Goal: Communication & Community: Participate in discussion

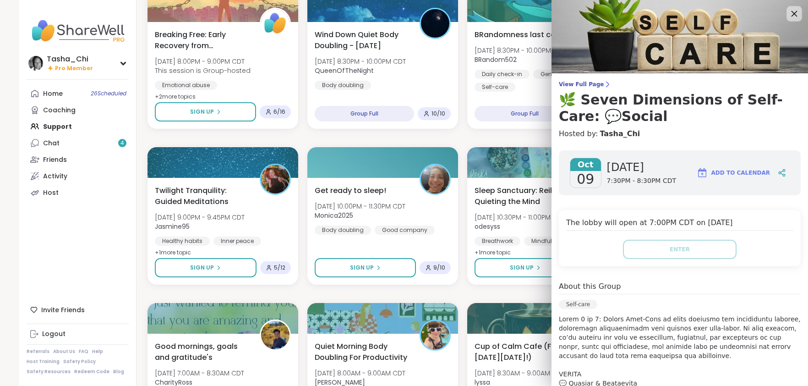
click at [788, 13] on icon at bounding box center [793, 13] width 11 height 11
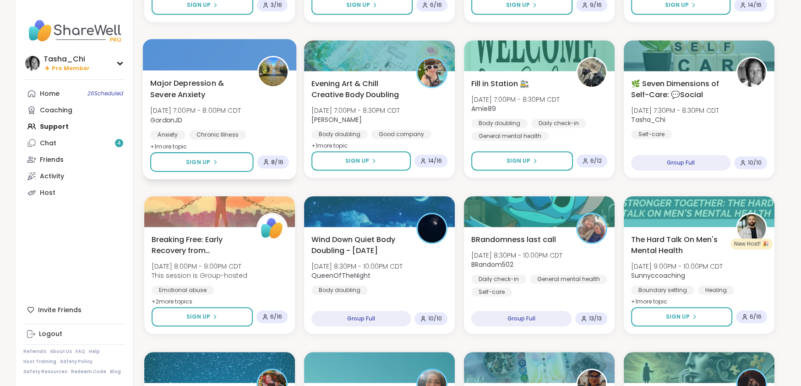
scroll to position [832, 0]
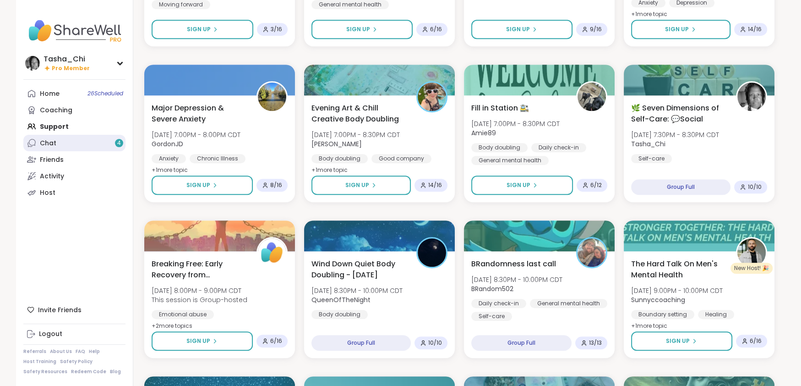
click at [77, 142] on link "Chat 4" at bounding box center [74, 143] width 102 height 16
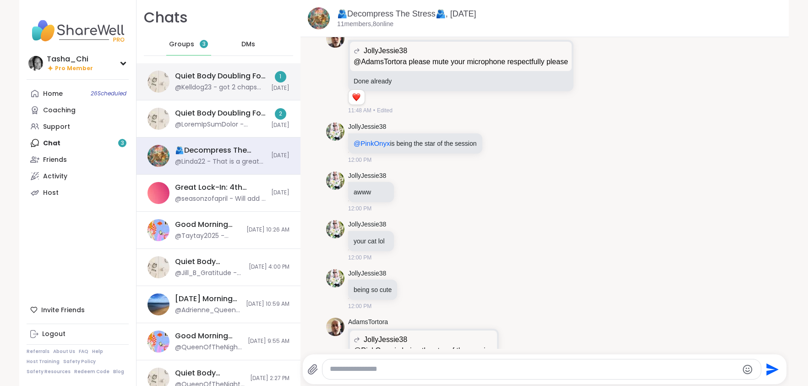
scroll to position [2098, 0]
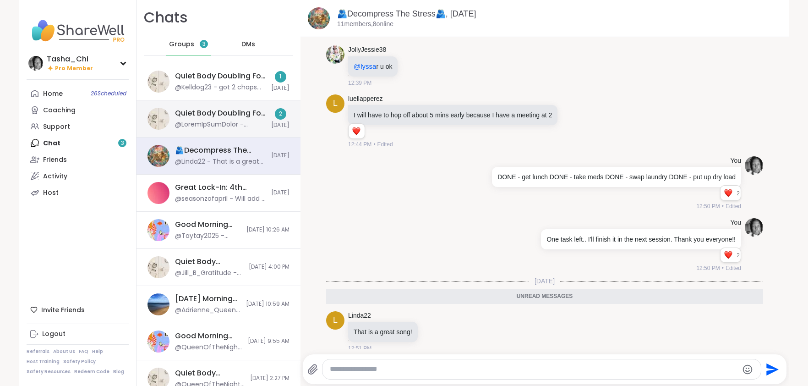
click at [217, 118] on div "Quiet Body Doubling For Productivity - [DATE]" at bounding box center [220, 113] width 91 height 10
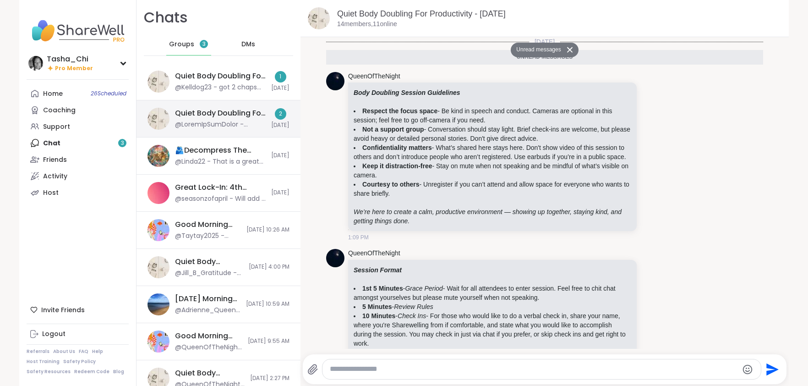
scroll to position [101, 0]
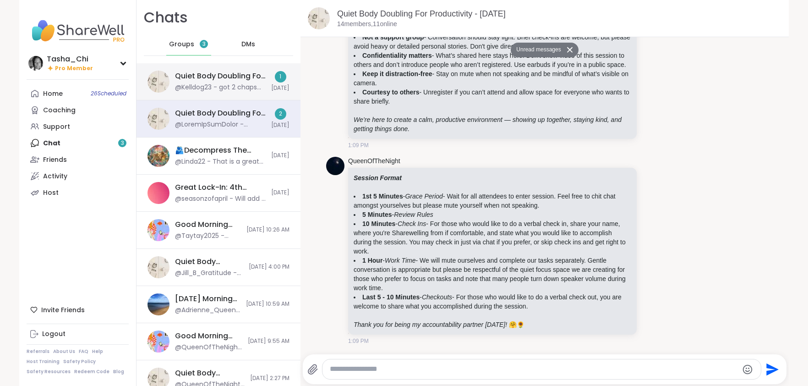
click at [223, 85] on div "@Kelldog23 - got 2 chaps done could read more but getting tired so off to the n…" at bounding box center [220, 87] width 91 height 9
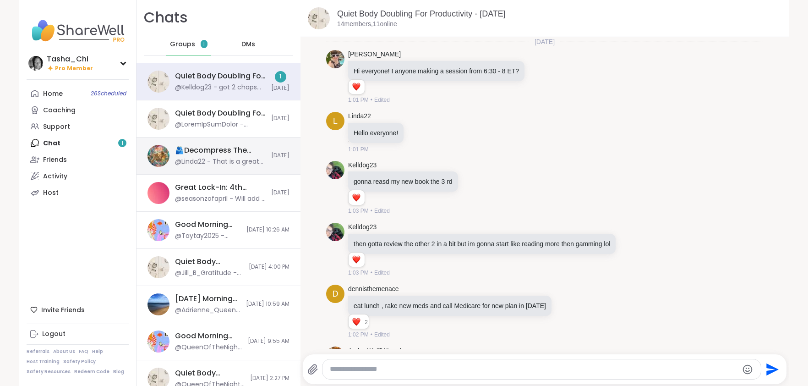
scroll to position [830, 0]
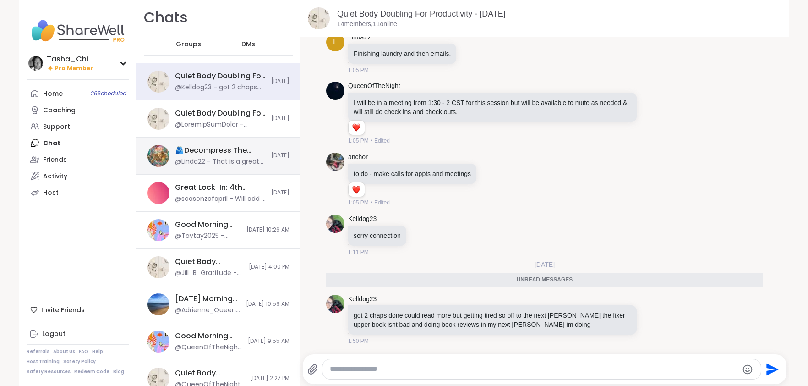
click at [220, 148] on div "🫂Decompress The Stress🫂, [DATE]" at bounding box center [220, 150] width 91 height 10
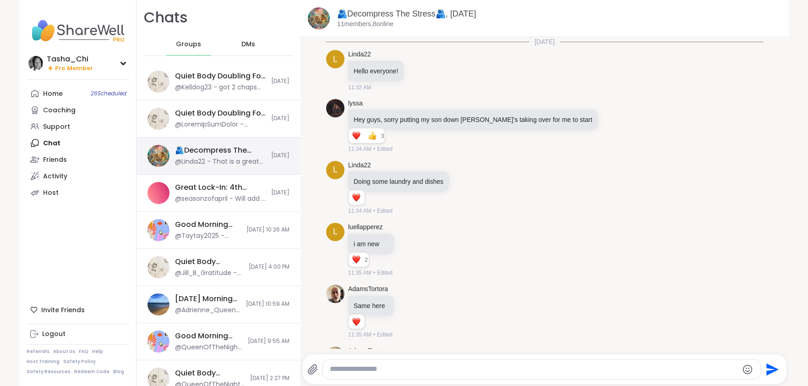
scroll to position [2067, 0]
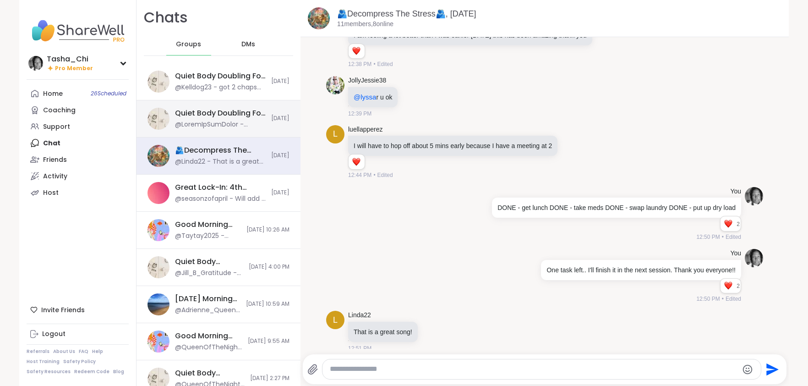
click at [213, 110] on div "Quiet Body Doubling For Productivity - [DATE]" at bounding box center [220, 113] width 91 height 10
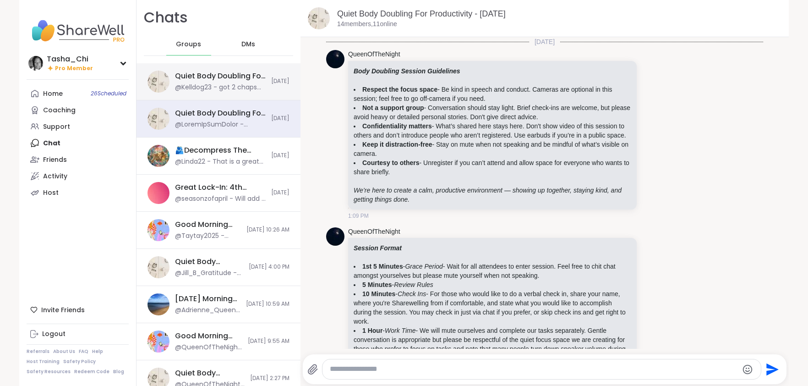
scroll to position [79, 0]
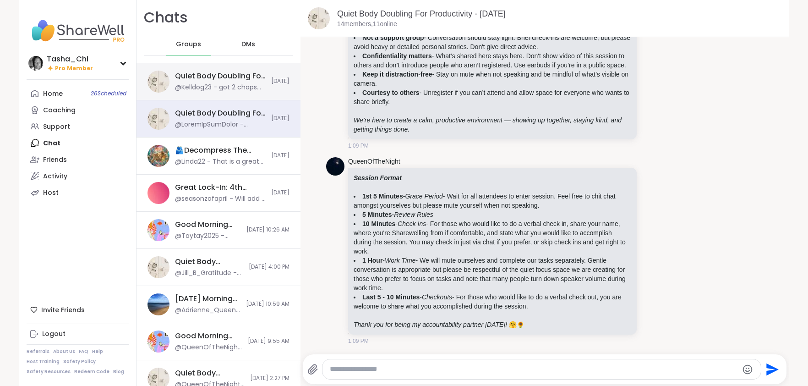
click at [219, 83] on div "@Kelldog23 - got 2 chaps done could read more but getting tired so off to the n…" at bounding box center [220, 87] width 91 height 9
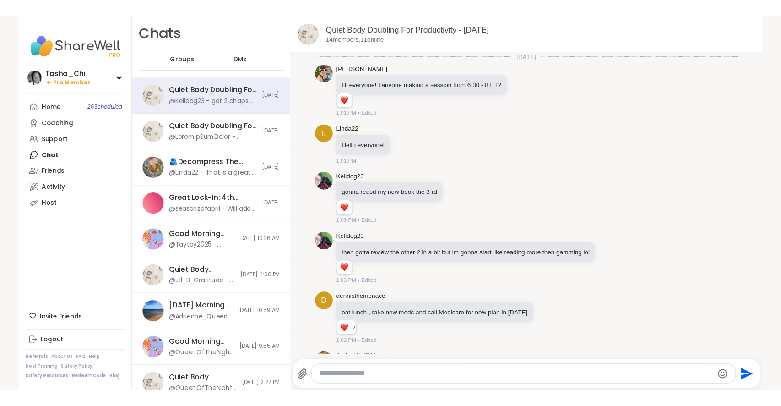
scroll to position [799, 0]
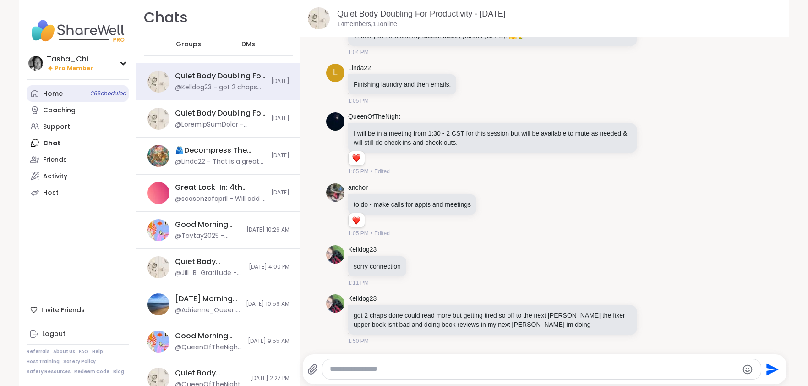
click at [53, 87] on link "Home 26 Scheduled" at bounding box center [78, 93] width 102 height 16
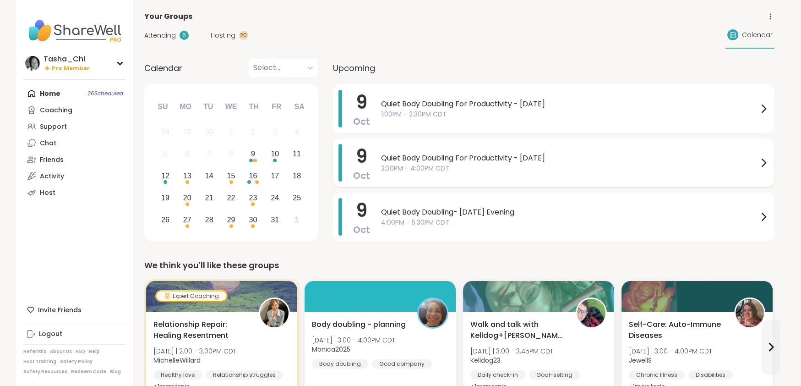
click at [481, 167] on span "2:30PM - 4:00PM CDT" at bounding box center [569, 169] width 377 height 10
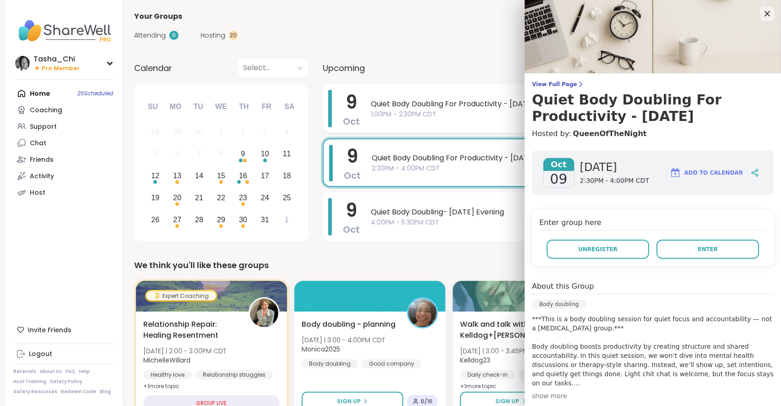
click at [389, 102] on span "Quiet Body Doubling For Productivity - [DATE]" at bounding box center [559, 103] width 377 height 11
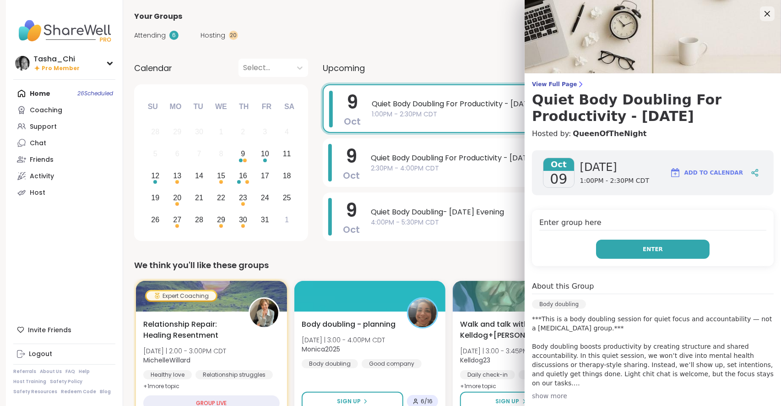
click at [621, 244] on button "Enter" at bounding box center [653, 249] width 114 height 19
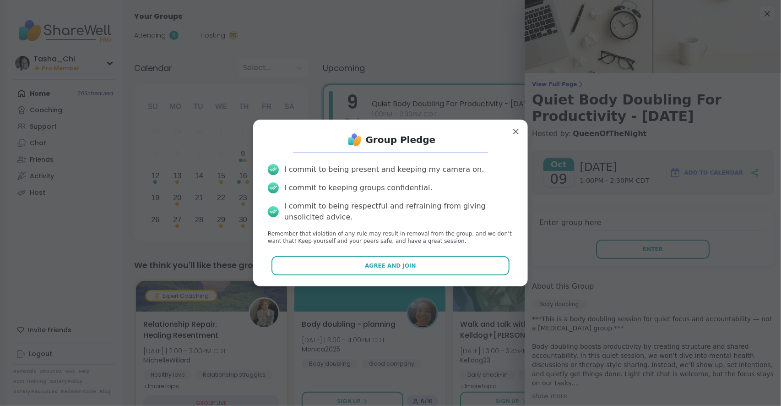
click at [372, 268] on span "Agree and Join" at bounding box center [390, 266] width 51 height 8
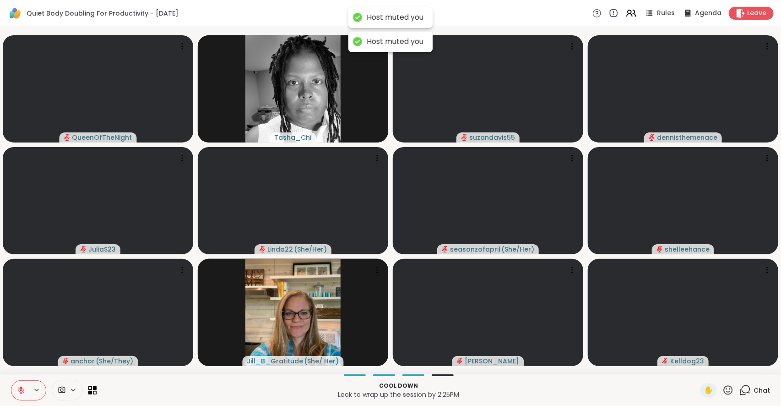
click at [257, 385] on p "Look to wrap up the session by 2:25PM" at bounding box center [398, 394] width 593 height 9
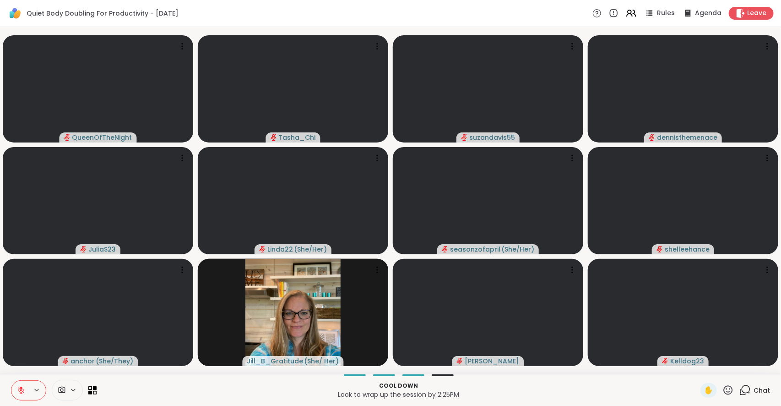
click at [447, 380] on div "Cool down Look to wrap up the session by 2:25PM" at bounding box center [398, 390] width 593 height 21
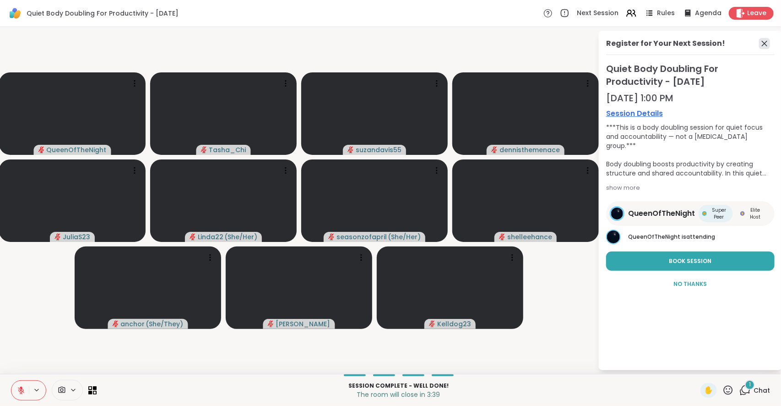
click at [762, 46] on icon at bounding box center [764, 43] width 11 height 11
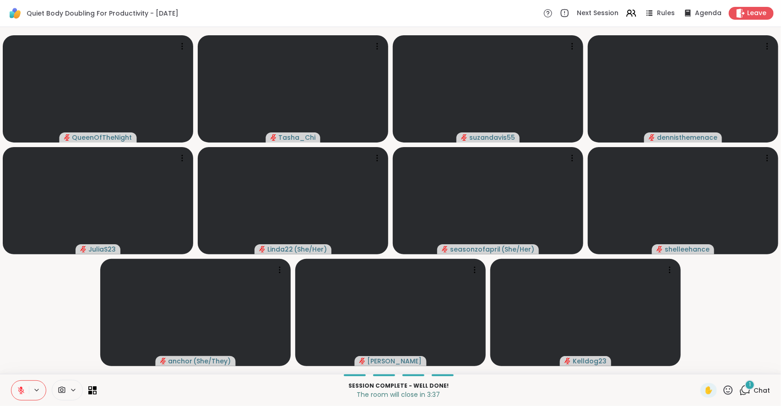
click at [745, 385] on div "1" at bounding box center [750, 385] width 10 height 10
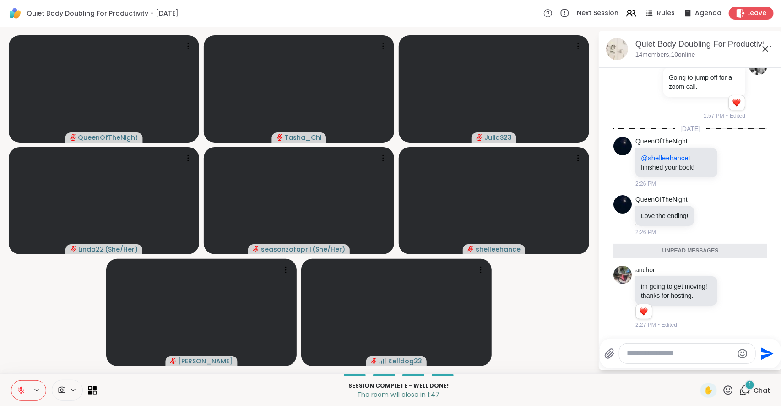
scroll to position [2106, 0]
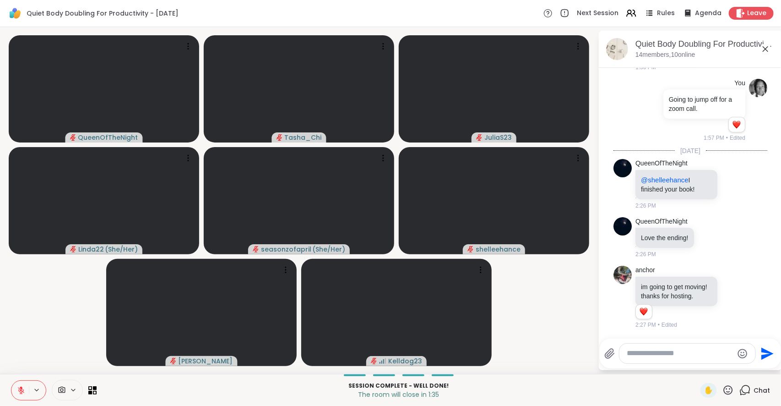
click at [663, 351] on textarea "Type your message" at bounding box center [680, 354] width 107 height 10
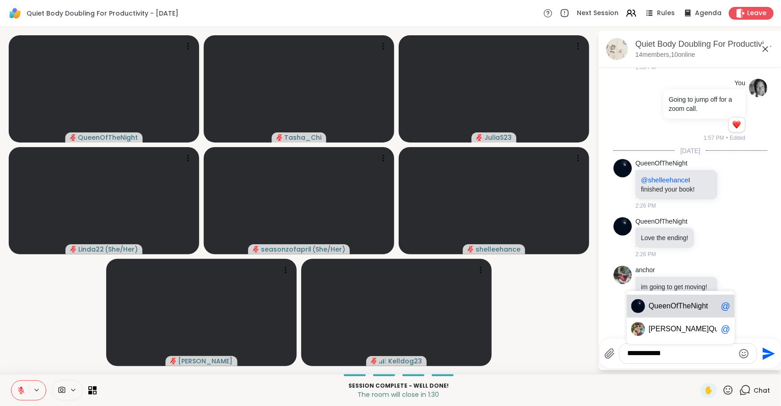
click at [668, 303] on span "ueenOfTheNight" at bounding box center [681, 305] width 54 height 9
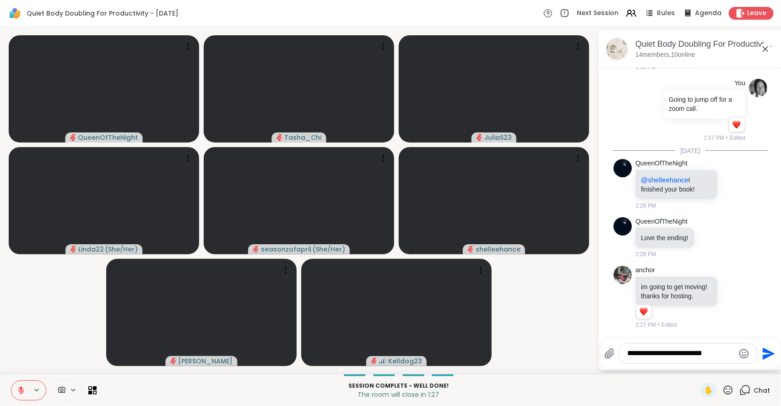
drag, startPoint x: 662, startPoint y: 353, endPoint x: 665, endPoint y: 298, distance: 55.1
click at [662, 349] on textarea "**********" at bounding box center [681, 354] width 107 height 10
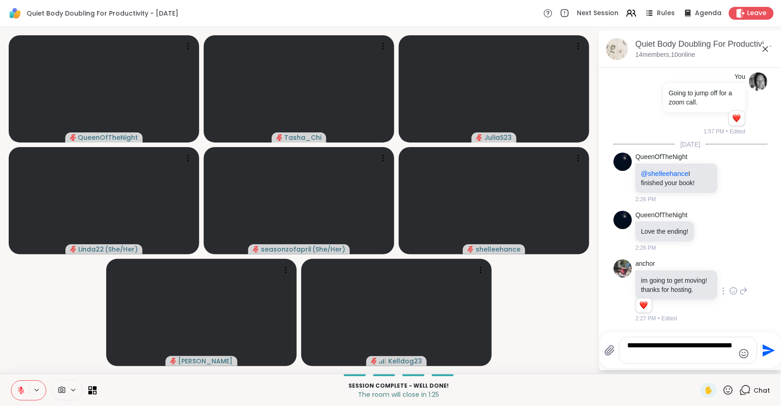
type textarea "**********"
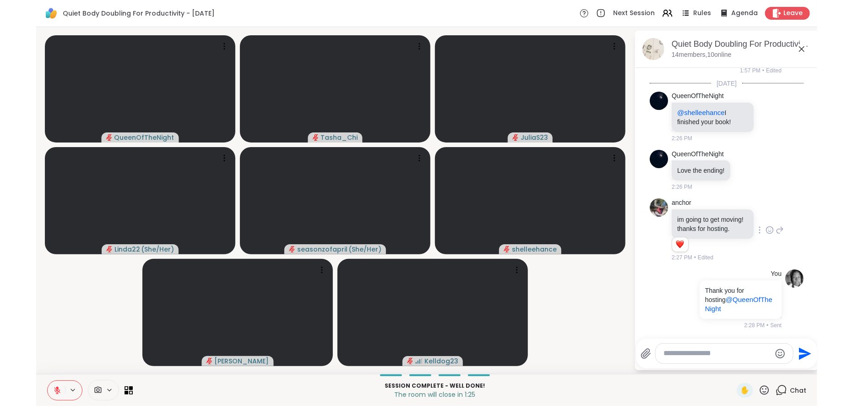
scroll to position [2182, 0]
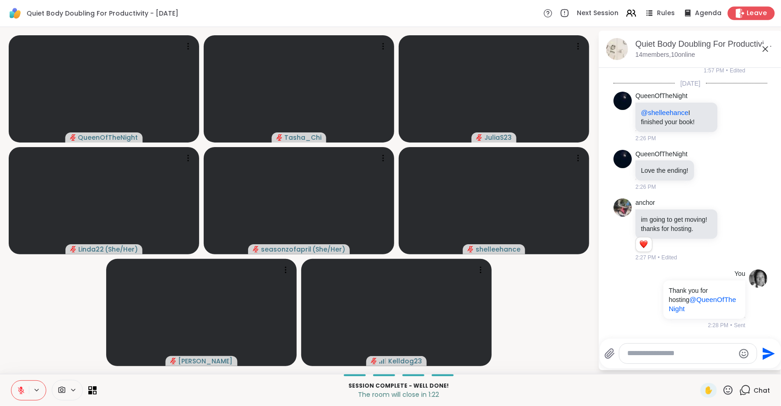
click at [738, 14] on icon at bounding box center [741, 13] width 10 height 10
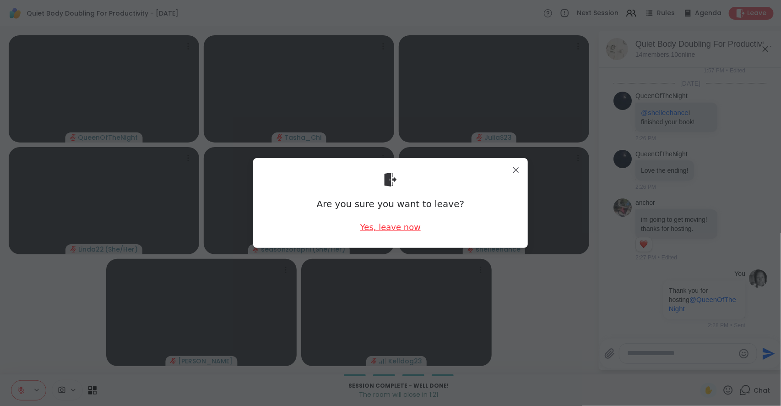
click at [381, 229] on div "Yes, leave now" at bounding box center [390, 226] width 60 height 11
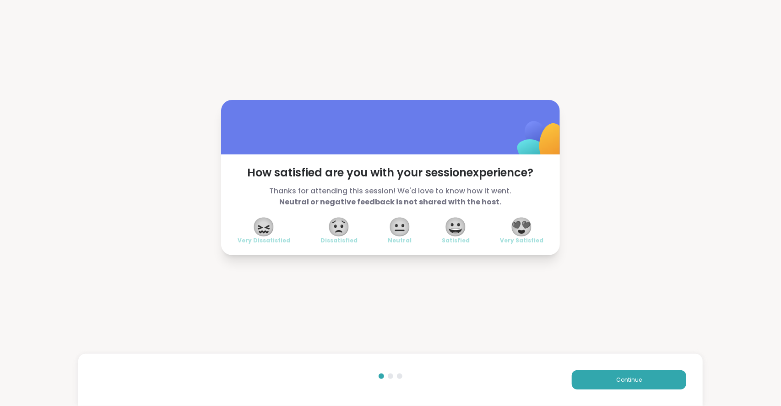
click at [519, 231] on span "😍" at bounding box center [522, 226] width 23 height 16
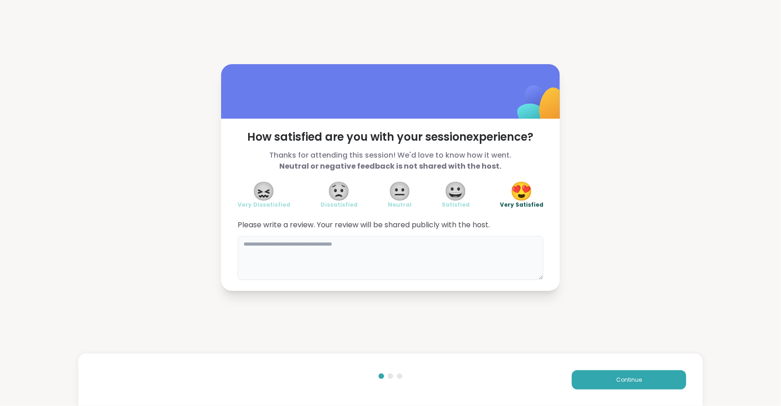
click at [472, 261] on textarea at bounding box center [391, 258] width 306 height 44
type textarea "**********"
click at [625, 377] on span "Continue" at bounding box center [629, 380] width 26 height 8
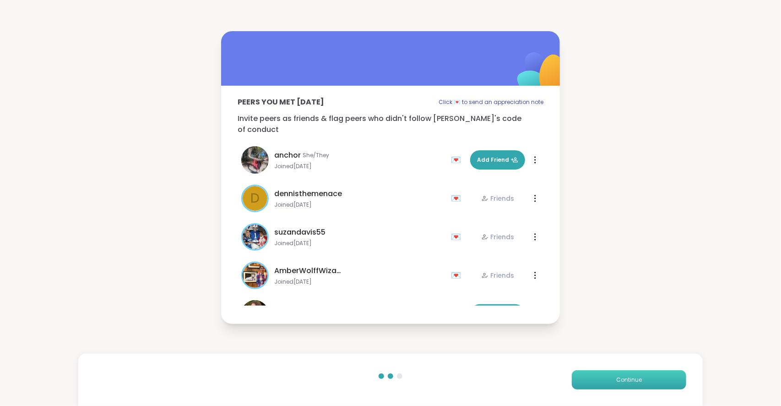
click at [621, 378] on span "Continue" at bounding box center [629, 380] width 26 height 8
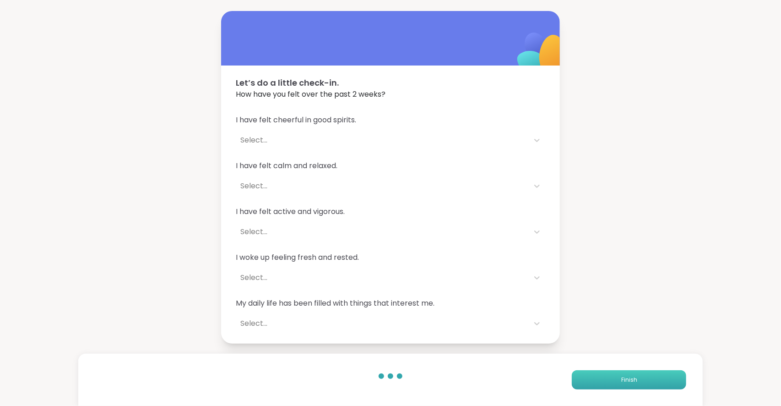
click at [622, 378] on span "Finish" at bounding box center [630, 380] width 16 height 8
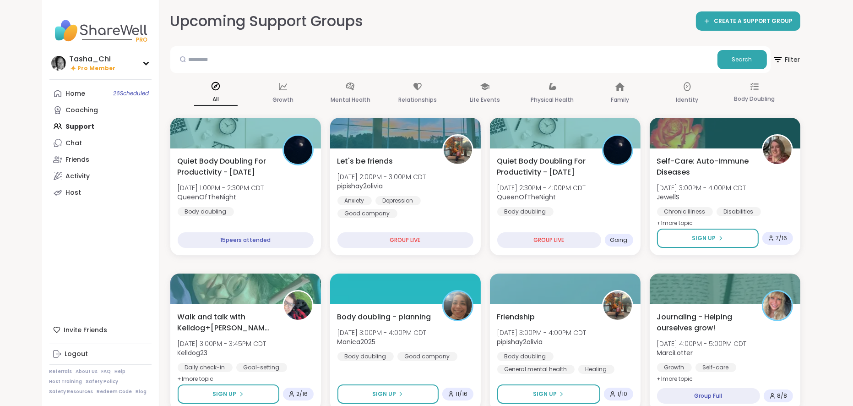
click at [587, 201] on span "QueenOfTheNight" at bounding box center [541, 196] width 91 height 9
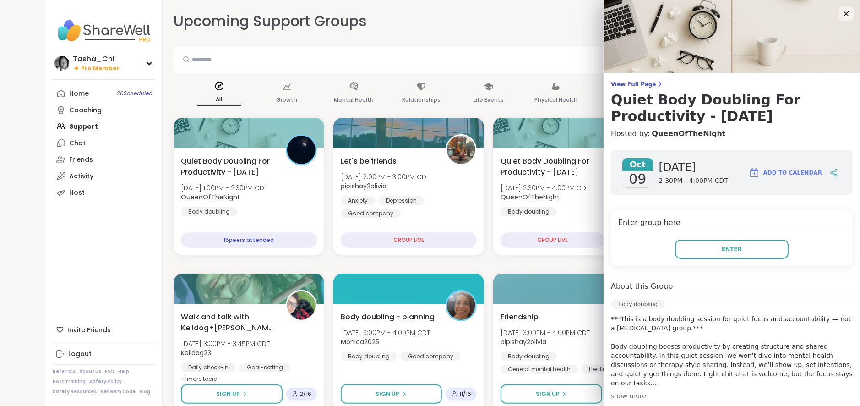
click at [744, 238] on div "Enter group here Enter" at bounding box center [732, 238] width 242 height 56
click at [741, 242] on button "Enter" at bounding box center [732, 249] width 114 height 19
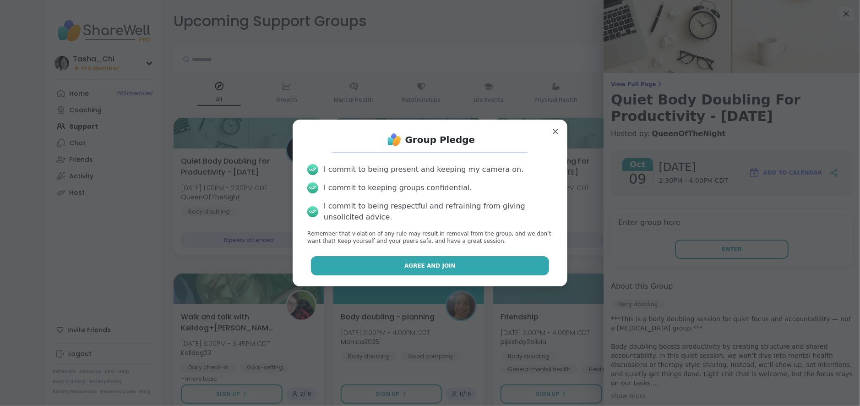
click at [420, 269] on span "Agree and Join" at bounding box center [429, 266] width 51 height 8
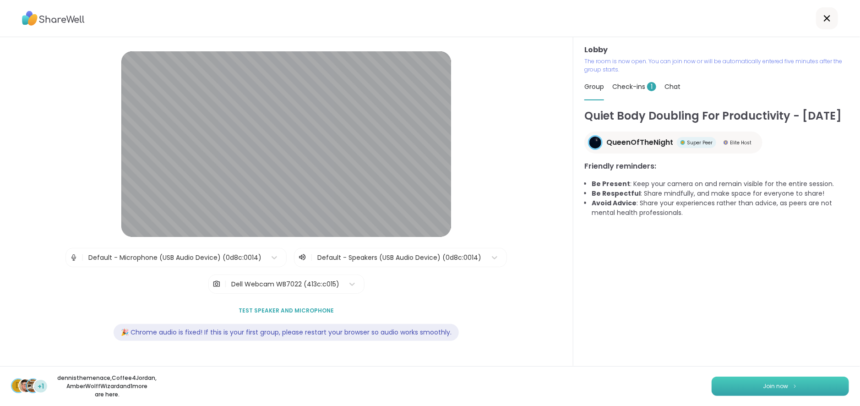
click at [736, 381] on button "Join now" at bounding box center [780, 385] width 137 height 19
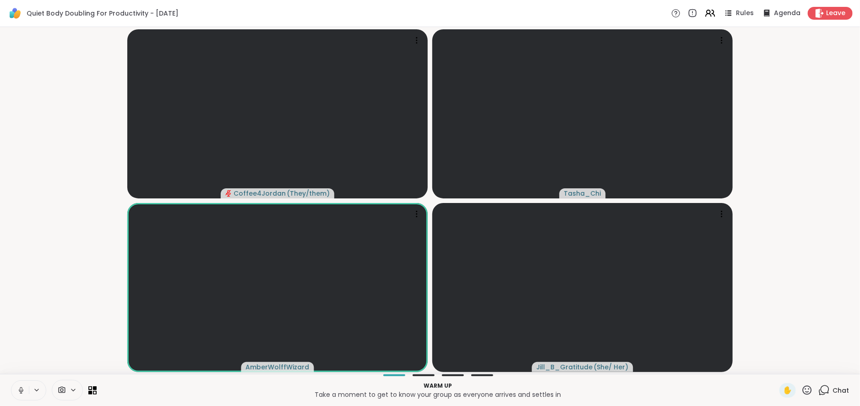
click at [42, 385] on button at bounding box center [37, 390] width 17 height 8
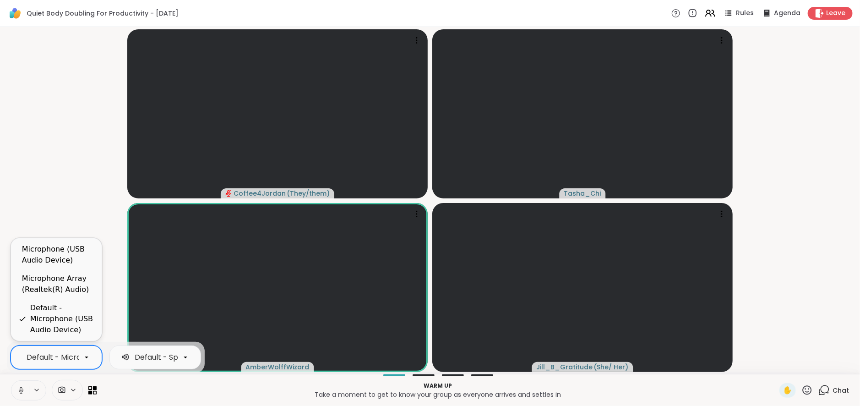
click at [44, 367] on div "Default - Microphone (USB Audio Device)" at bounding box center [57, 357] width 92 height 24
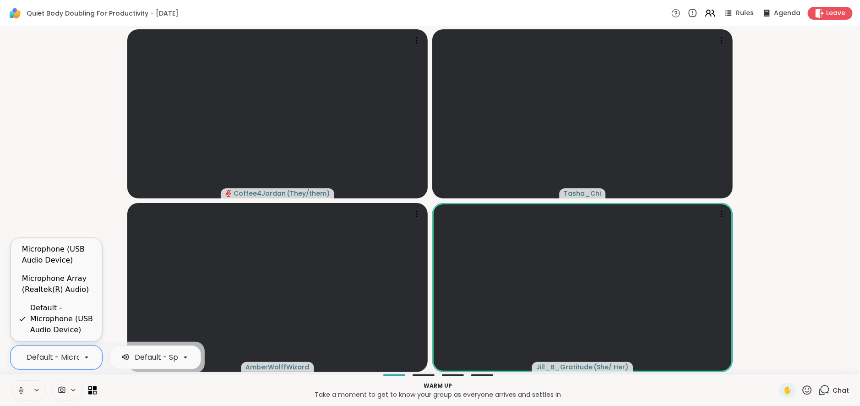
click at [54, 289] on div "Microphone Array (Realtek(R) Audio)" at bounding box center [58, 284] width 72 height 22
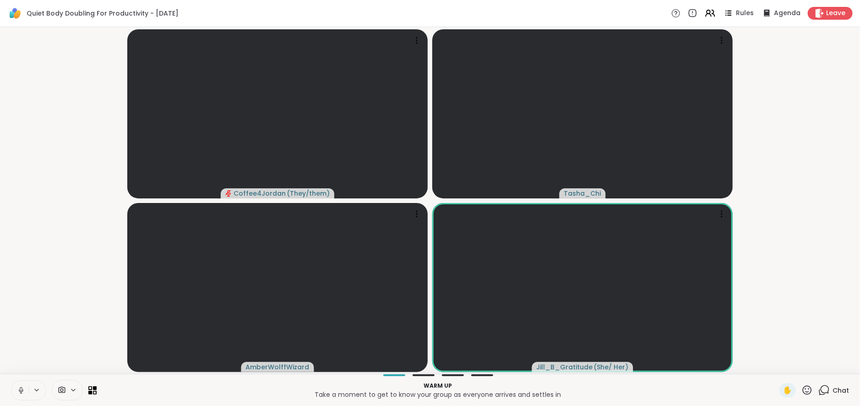
click at [56, 289] on video-player-container "Coffee4Jordan ( They/them ) Tasha_Chi AmberWolffWizard Jill_B_Gratitude ( She/ …" at bounding box center [429, 200] width 849 height 339
click at [21, 385] on icon at bounding box center [21, 390] width 8 height 8
click at [43, 338] on video-player-container "Coffee4Jordan ( They/them ) Tasha_Chi AmberWolffWizard Jill_B_Gratitude ( She/ …" at bounding box center [429, 200] width 849 height 339
click at [41, 345] on video-player-container "Coffee4Jordan ( They/them ) Tasha_Chi AmberWolffWizard Jill_B_Gratitude ( She/ …" at bounding box center [429, 200] width 849 height 339
click at [21, 385] on icon at bounding box center [21, 390] width 8 height 8
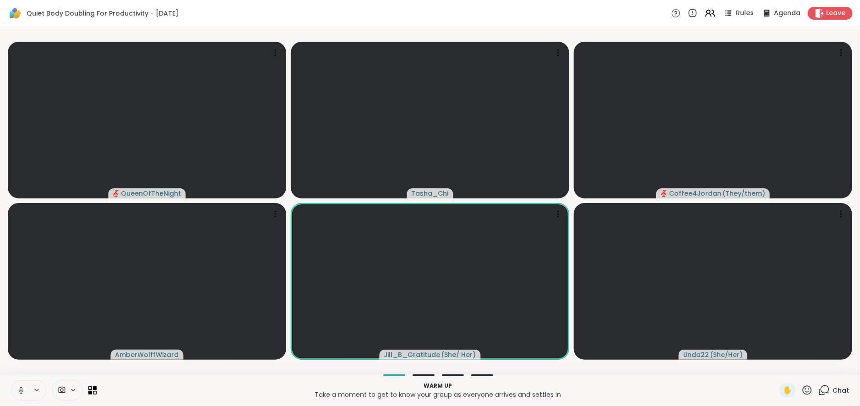
click at [22, 385] on icon at bounding box center [21, 390] width 8 height 8
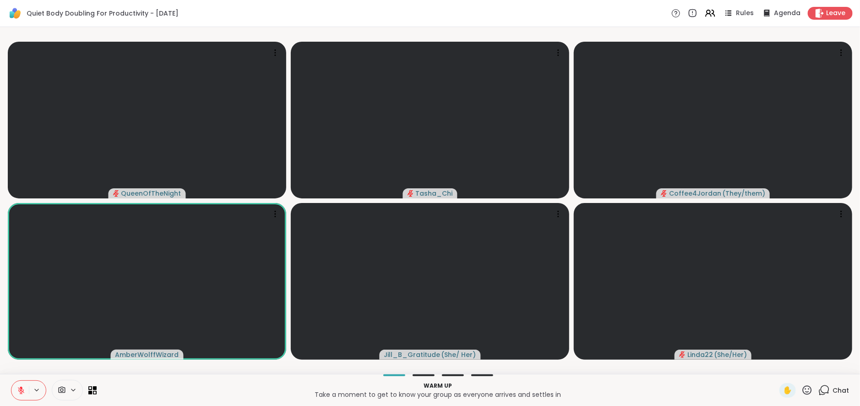
click at [44, 366] on video-player-container "QueenOfTheNight Tasha_Chi Coffee4Jordan ( They/them ) AmberWolffWizard Jill_B_G…" at bounding box center [429, 200] width 849 height 339
click at [22, 368] on video-player-container "QueenOfTheNight Tasha_Chi Coffee4Jordan ( They/them ) AmberWolffWizard Jill_B_G…" at bounding box center [429, 200] width 849 height 339
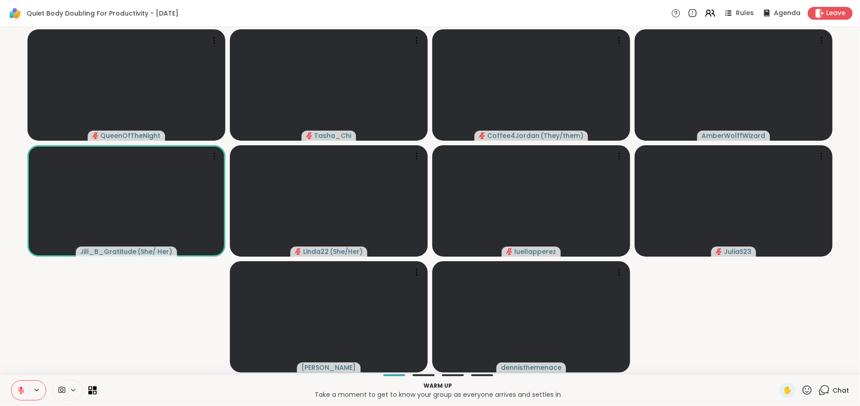
click at [80, 304] on video-player-container "QueenOfTheNight Tasha_Chi Coffee4Jordan ( They/them ) AmberWolffWizard Jill_B_G…" at bounding box center [429, 200] width 849 height 339
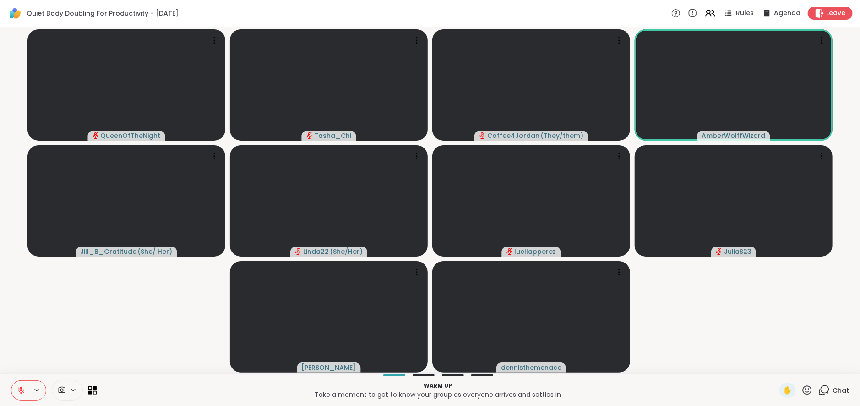
click at [79, 305] on video-player-container "QueenOfTheNight Tasha_Chi Coffee4Jordan ( They/them ) AmberWolffWizard Jill_B_G…" at bounding box center [429, 200] width 849 height 339
click at [147, 335] on video-player-container "QueenOfTheNight Tasha_Chi Coffee4Jordan ( They/them ) AmberWolffWizard Jill_B_G…" at bounding box center [429, 200] width 849 height 339
click at [139, 324] on video-player-container "QueenOfTheNight Tasha_Chi Coffee4Jordan ( They/them ) AmberWolffWizard Jill_B_G…" at bounding box center [429, 200] width 849 height 339
click at [103, 335] on video-player-container "QueenOfTheNight Tasha_Chi Coffee4Jordan ( They/them ) AmberWolffWizard Jill_B_G…" at bounding box center [429, 200] width 849 height 339
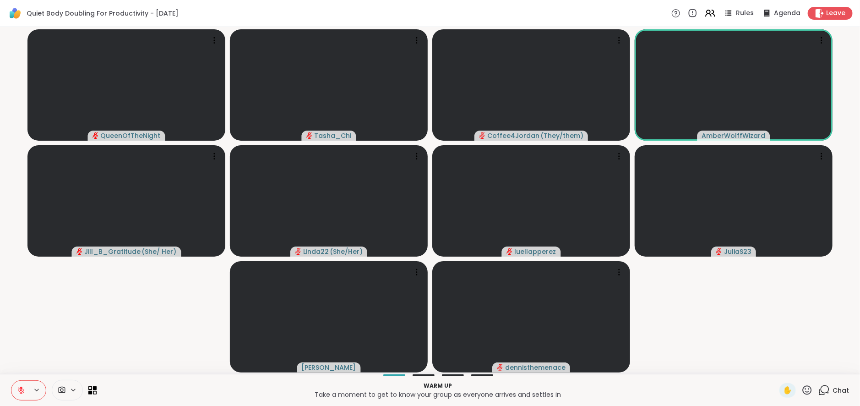
click at [78, 339] on video-player-container "QueenOfTheNight Tasha_Chi Coffee4Jordan ( They/them ) AmberWolffWizard Jill_B_G…" at bounding box center [429, 200] width 849 height 339
click at [32, 363] on video-player-container "QueenOfTheNight Tasha_Chi Coffee4Jordan ( They/them ) AmberWolffWizard Jill_B_G…" at bounding box center [429, 200] width 849 height 339
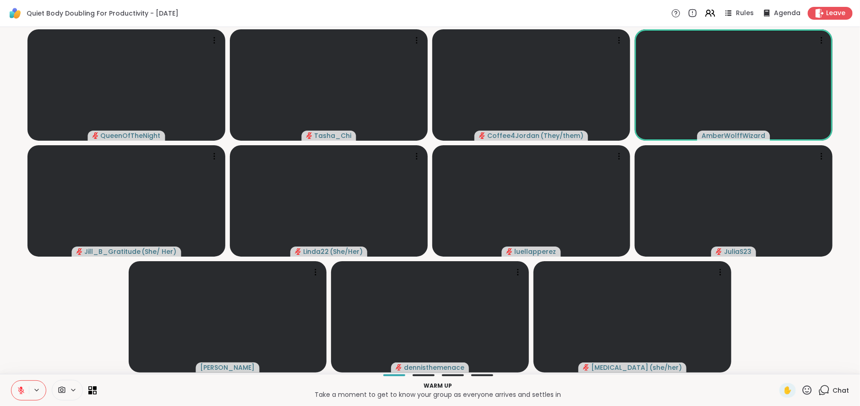
click at [32, 359] on video-player-container "QueenOfTheNight Tasha_Chi Coffee4Jordan ( They/them ) AmberWolffWizard Jill_B_G…" at bounding box center [429, 200] width 849 height 339
click at [22, 383] on button at bounding box center [19, 390] width 17 height 19
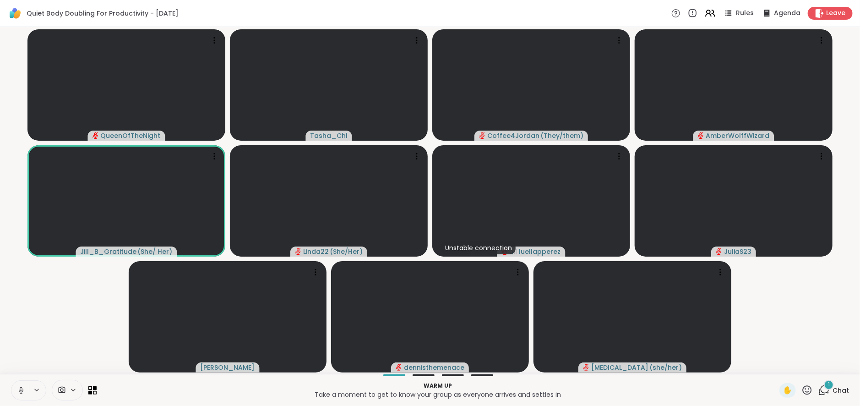
click at [17, 385] on icon at bounding box center [21, 390] width 8 height 8
click at [31, 333] on video-player-container "QueenOfTheNight Tasha_Chi Coffee4Jordan ( They/them ) AmberWolffWizard Jill_B_G…" at bounding box center [429, 200] width 849 height 339
click at [30, 354] on video-player-container "QueenOfTheNight Tasha_Chi Coffee4Jordan ( They/them ) AmberWolffWizard Jill_B_G…" at bounding box center [429, 200] width 849 height 339
click at [18, 385] on icon at bounding box center [21, 390] width 6 height 6
click at [22, 385] on icon at bounding box center [21, 390] width 8 height 8
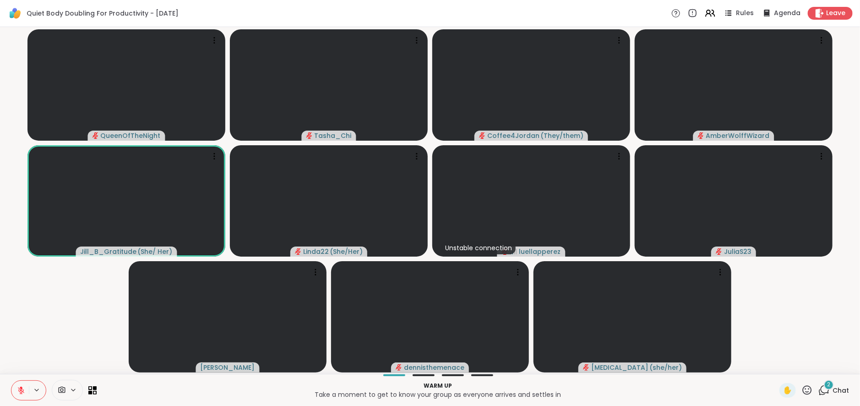
drag, startPoint x: 21, startPoint y: 390, endPoint x: 38, endPoint y: 327, distance: 64.7
click at [38, 327] on div "Quiet Body Doubling For Productivity - Thursday Rules Agenda Leave QueenOfTheNi…" at bounding box center [430, 203] width 860 height 406
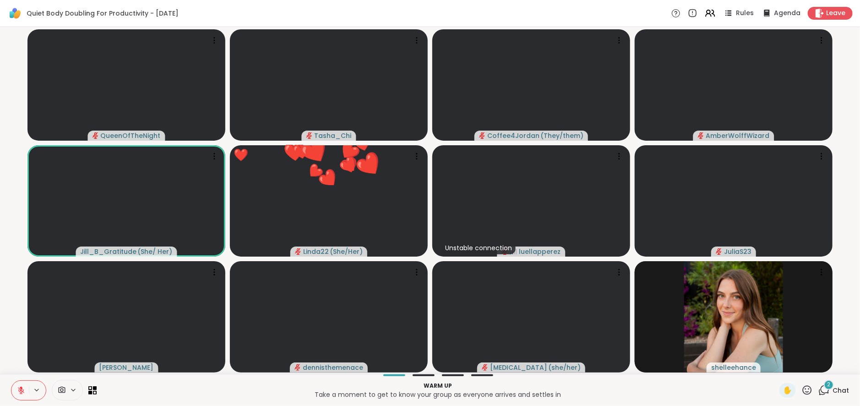
click at [16, 362] on video-player-container "QueenOfTheNight Tasha_Chi Coffee4Jordan ( They/them ) AmberWolffWizard Jill_B_G…" at bounding box center [429, 200] width 849 height 339
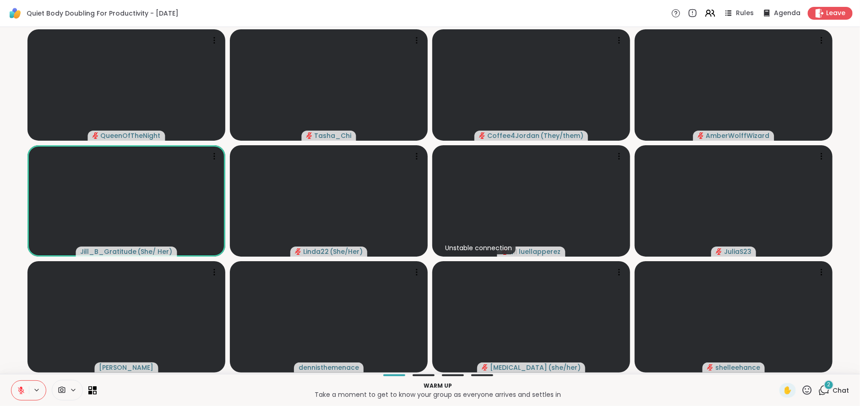
click at [16, 341] on video-player-container "QueenOfTheNight Tasha_Chi Coffee4Jordan ( They/them ) AmberWolffWizard Jill_B_G…" at bounding box center [429, 200] width 849 height 339
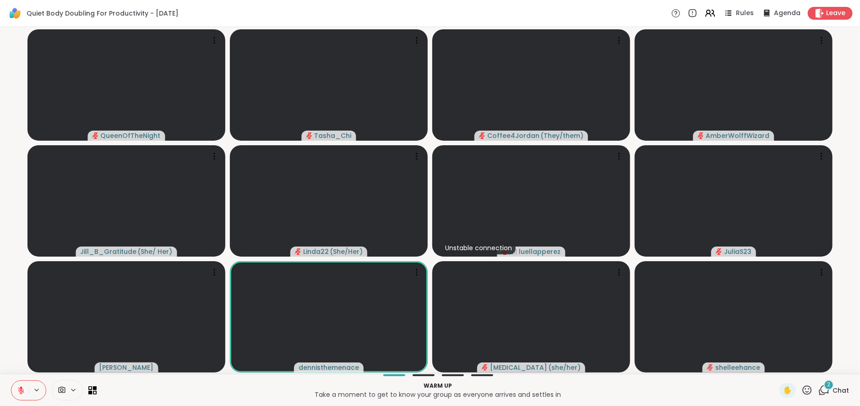
click at [16, 341] on video-player-container "QueenOfTheNight Tasha_Chi Coffee4Jordan ( They/them ) AmberWolffWizard Jill_B_G…" at bounding box center [429, 200] width 849 height 339
click at [16, 343] on video-player-container "QueenOfTheNight Tasha_Chi Coffee4Jordan ( They/them ) AmberWolffWizard Jill_B_G…" at bounding box center [429, 200] width 849 height 339
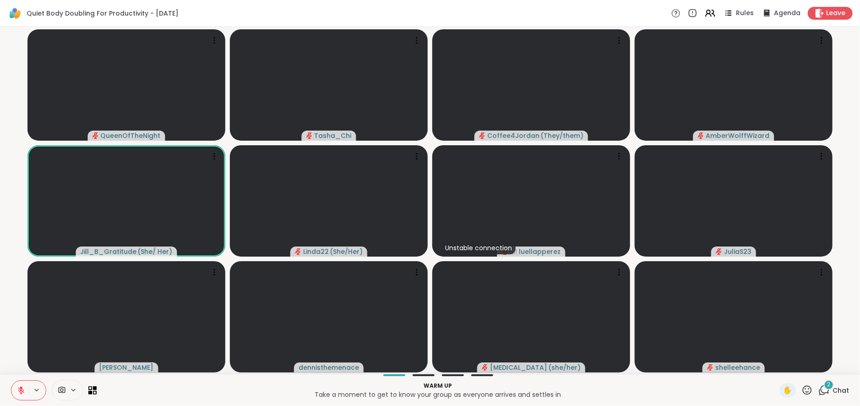
click at [15, 345] on video-player-container "QueenOfTheNight Tasha_Chi Coffee4Jordan ( They/them ) AmberWolffWizard Jill_B_G…" at bounding box center [429, 200] width 849 height 339
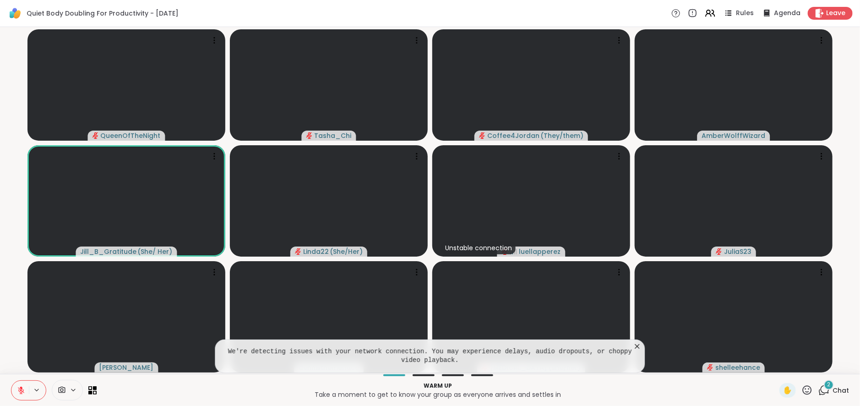
click at [636, 348] on icon at bounding box center [637, 346] width 5 height 5
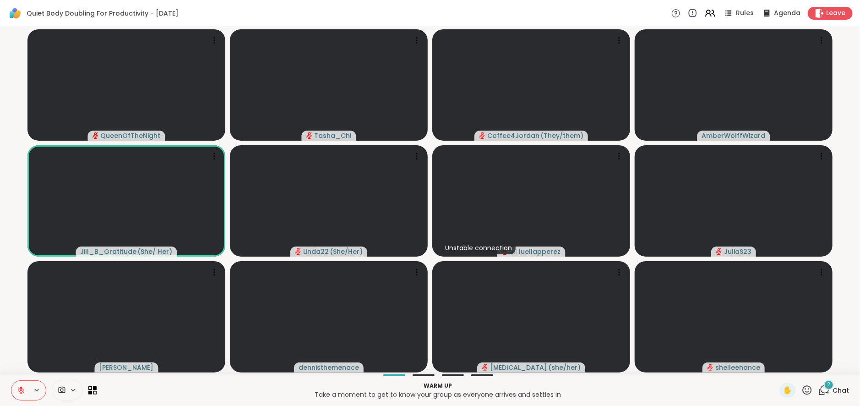
click at [21, 328] on video-player-container "QueenOfTheNight Tasha_Chi Coffee4Jordan ( They/them ) AmberWolffWizard Jill_B_G…" at bounding box center [429, 200] width 849 height 339
click at [17, 343] on video-player-container "QueenOfTheNight Tasha_Chi Coffee4Jordan ( They/them ) AmberWolffWizard Jill_B_G…" at bounding box center [429, 200] width 849 height 339
click at [15, 354] on video-player-container "QueenOfTheNight Tasha_Chi Coffee4Jordan ( They/them ) AmberWolffWizard Jill_B_G…" at bounding box center [429, 200] width 849 height 339
click at [134, 385] on p "Warm up" at bounding box center [438, 386] width 672 height 8
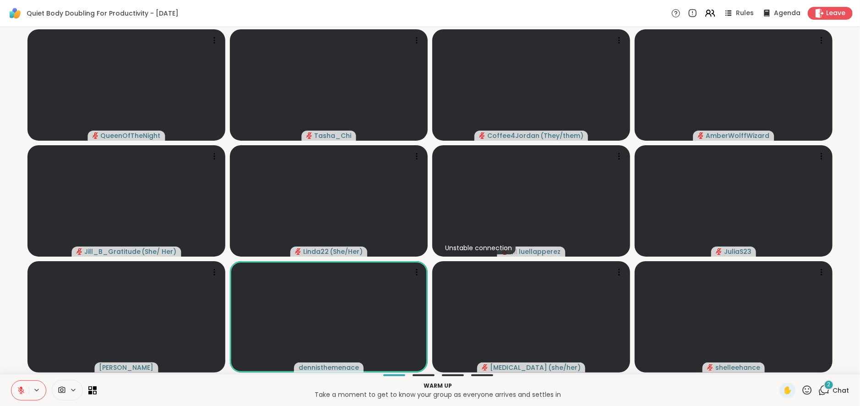
click at [128, 385] on p "Warm up" at bounding box center [438, 386] width 672 height 8
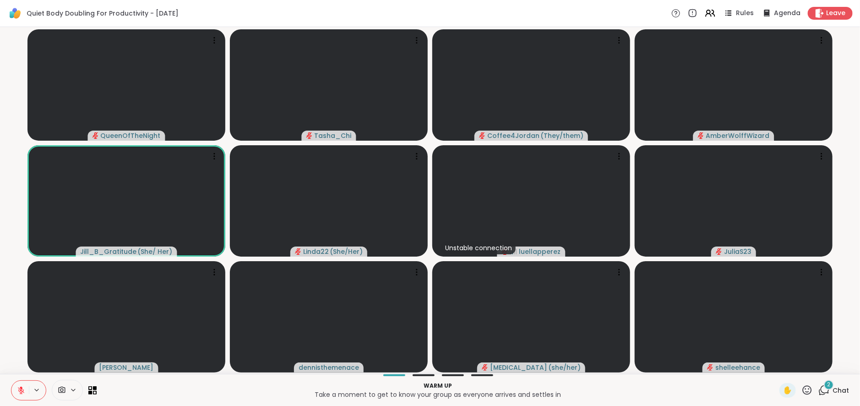
click at [11, 350] on video-player-container "QueenOfTheNight Tasha_Chi Coffee4Jordan ( They/them ) AmberWolffWizard Jill_B_G…" at bounding box center [429, 200] width 849 height 339
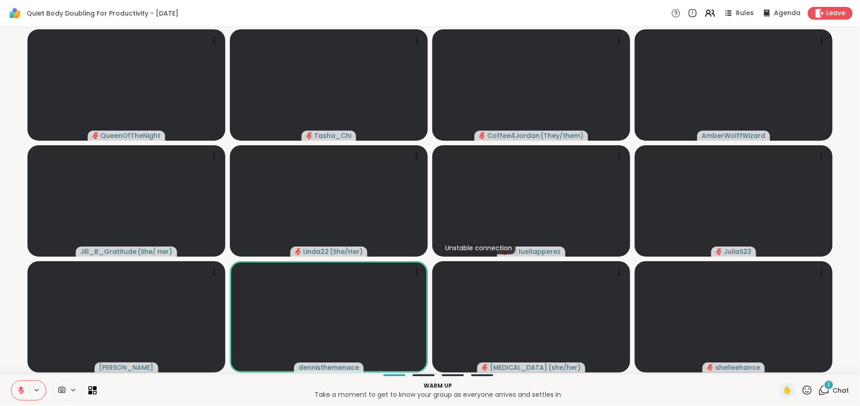
click at [5, 349] on video-player-container "QueenOfTheNight Tasha_Chi Coffee4Jordan ( They/them ) AmberWolffWizard Jill_B_G…" at bounding box center [429, 200] width 849 height 339
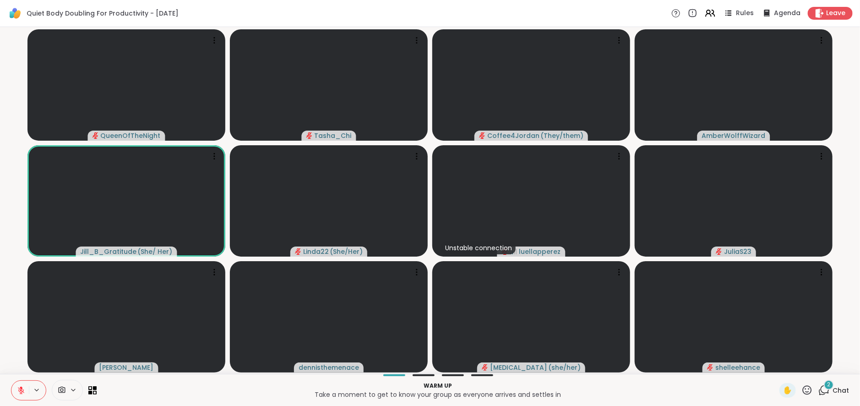
click at [10, 360] on video-player-container "QueenOfTheNight Tasha_Chi Coffee4Jordan ( They/them ) AmberWolffWizard Jill_B_G…" at bounding box center [429, 200] width 849 height 339
click at [11, 355] on video-player-container "QueenOfTheNight Tasha_Chi Coffee4Jordan ( They/them ) AmberWolffWizard Jill_B_G…" at bounding box center [429, 200] width 849 height 339
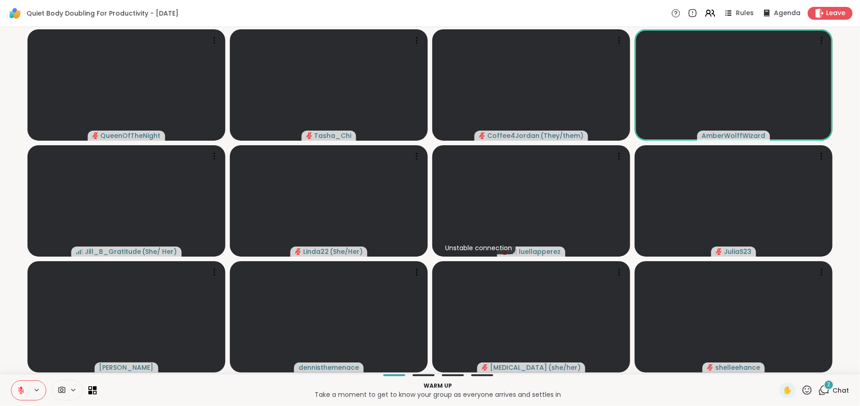
click at [11, 355] on video-player-container "QueenOfTheNight Tasha_Chi Coffee4Jordan ( They/them ) AmberWolffWizard Jill_B_G…" at bounding box center [429, 200] width 849 height 339
click at [11, 357] on video-player-container "QueenOfTheNight Tasha_Chi Coffee4Jordan ( They/them ) AmberWolffWizard Jill_B_G…" at bounding box center [429, 200] width 849 height 339
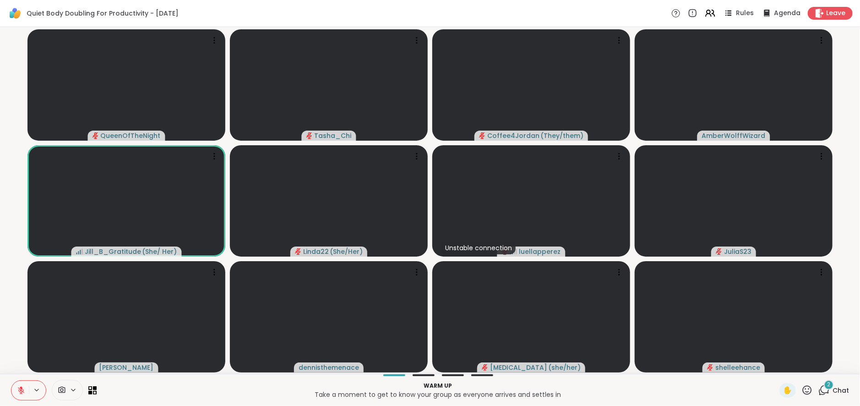
click at [11, 357] on video-player-container "QueenOfTheNight Tasha_Chi Coffee4Jordan ( They/them ) AmberWolffWizard Jill_B_G…" at bounding box center [429, 200] width 849 height 339
click at [11, 358] on video-player-container "QueenOfTheNight Tasha_Chi Coffee4Jordan ( They/them ) AmberWolffWizard Jill_B_G…" at bounding box center [429, 200] width 849 height 339
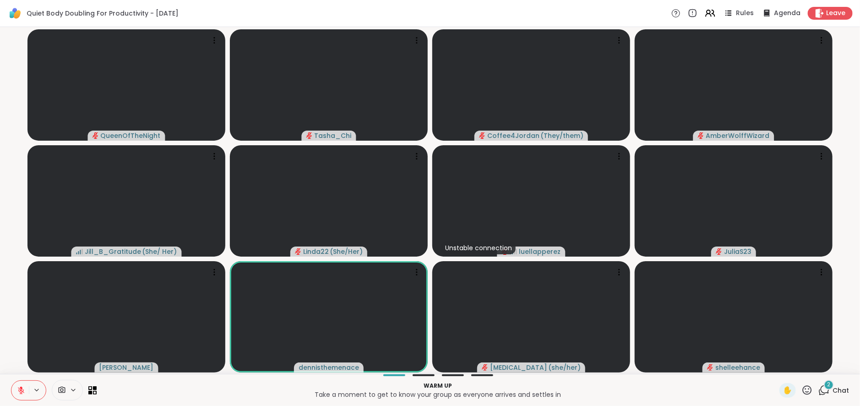
click at [11, 358] on video-player-container "QueenOfTheNight Tasha_Chi Coffee4Jordan ( They/them ) AmberWolffWizard Jill_B_G…" at bounding box center [429, 200] width 849 height 339
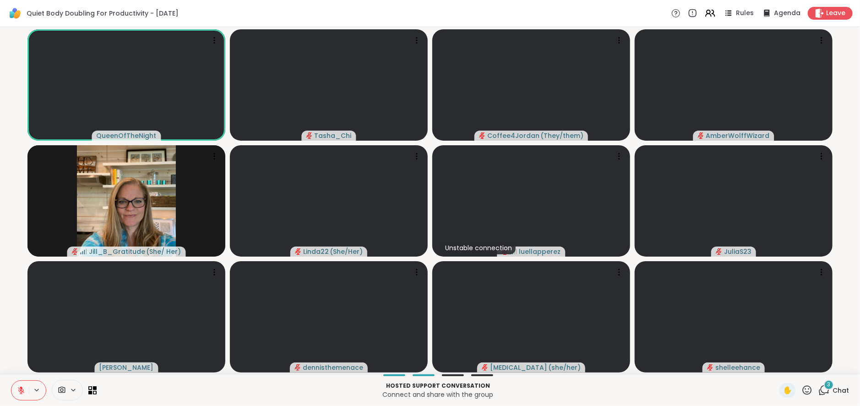
click at [807, 385] on div "3 Chat" at bounding box center [833, 390] width 31 height 15
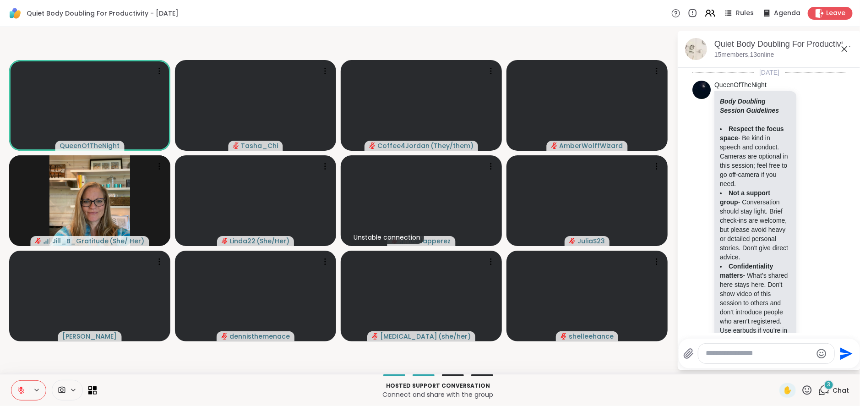
scroll to position [1094, 0]
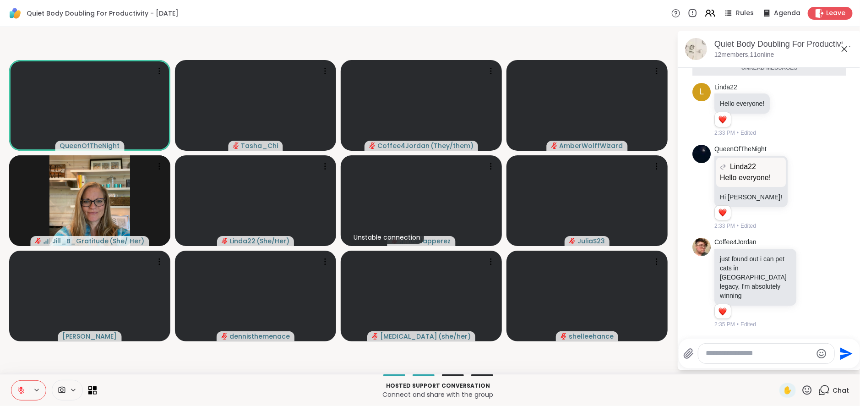
click at [756, 355] on textarea "Type your message" at bounding box center [759, 354] width 107 height 10
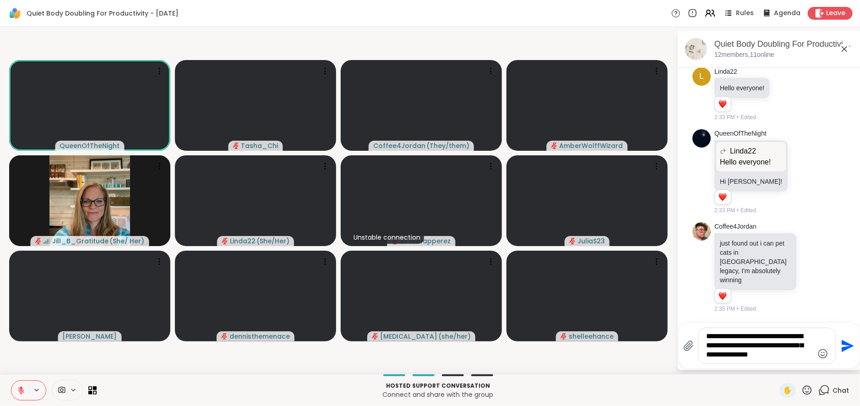
type textarea "**********"
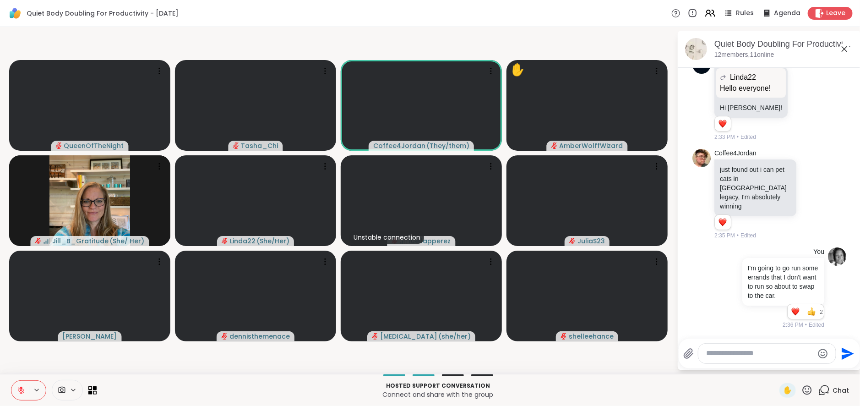
scroll to position [1171, 0]
click at [736, 351] on textarea "Type your message" at bounding box center [760, 354] width 107 height 10
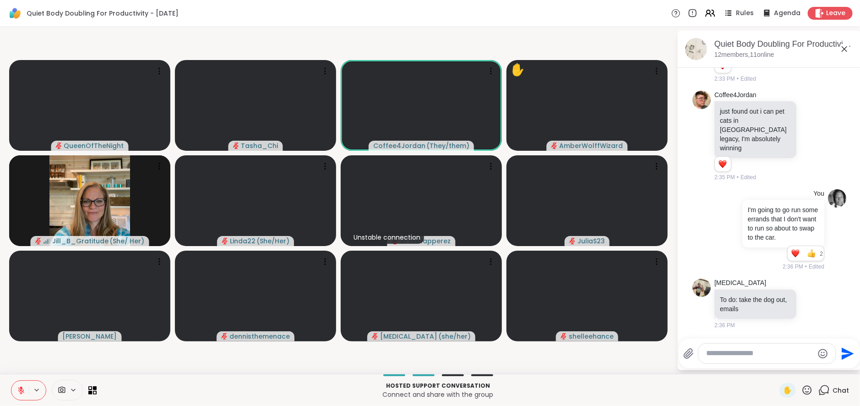
paste textarea "**********"
type textarea "**********"
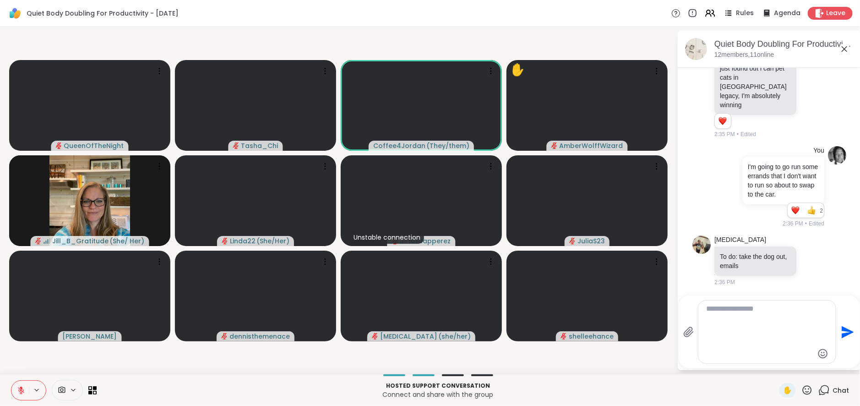
scroll to position [1351, 0]
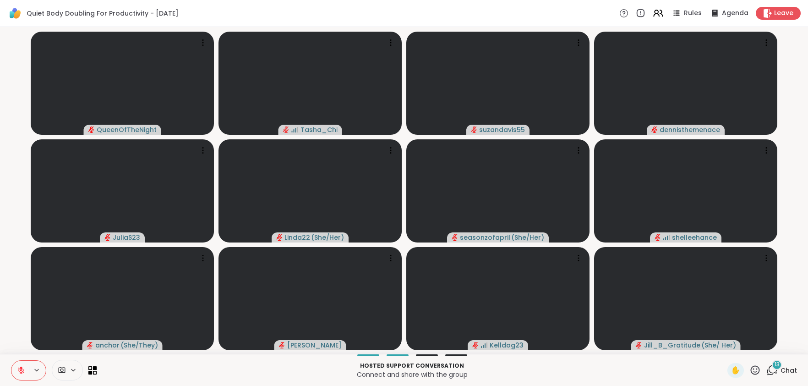
click at [774, 366] on span "13" at bounding box center [776, 364] width 5 height 8
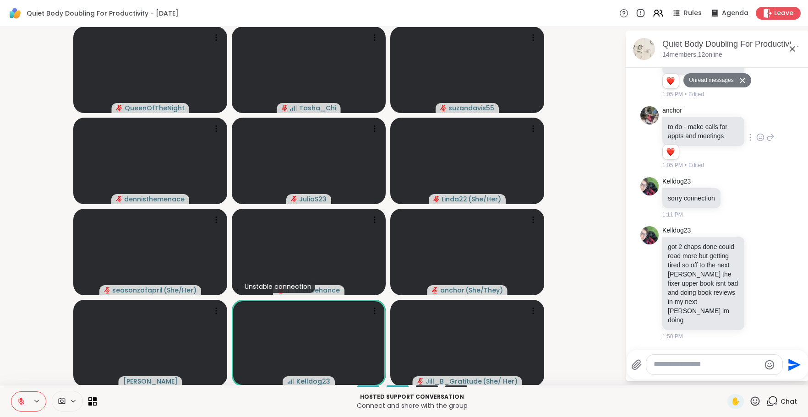
scroll to position [1752, 0]
click at [563, 246] on video-player-container "QueenOfTheNight Tasha_Chi suzandavis55 dennisthemenace JuliaS23 Linda22 ( She/H…" at bounding box center [312, 206] width 614 height 351
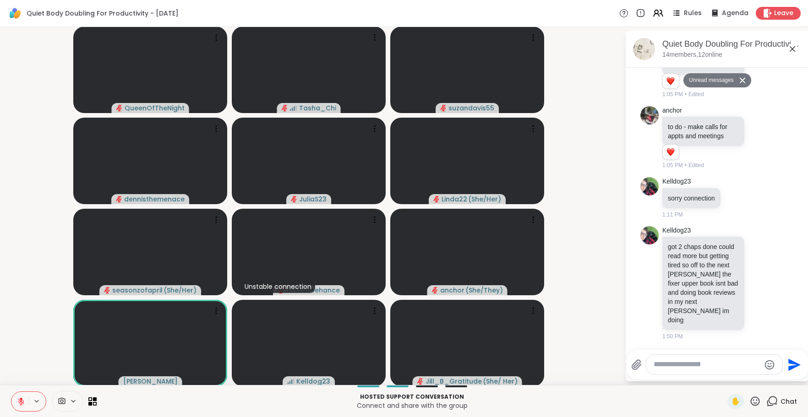
drag, startPoint x: 21, startPoint y: 251, endPoint x: 230, endPoint y: 266, distance: 210.3
click at [22, 251] on video-player-container "QueenOfTheNight Tasha_Chi suzandavis55 dennisthemenace JuliaS23 Linda22 ( She/H…" at bounding box center [312, 206] width 614 height 351
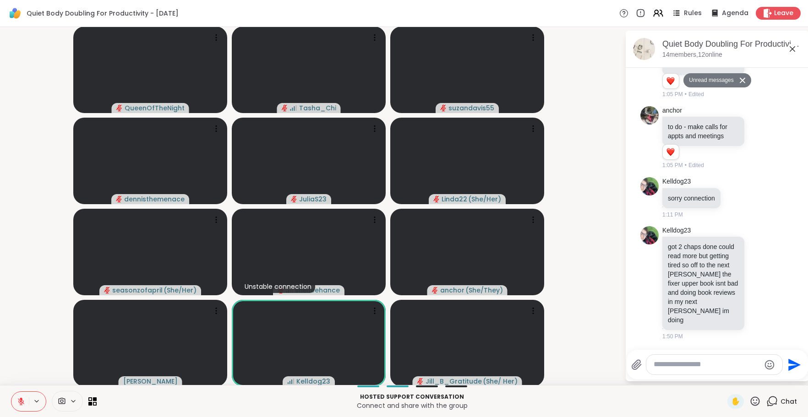
click at [590, 385] on p "Connect and share with the group" at bounding box center [412, 405] width 620 height 9
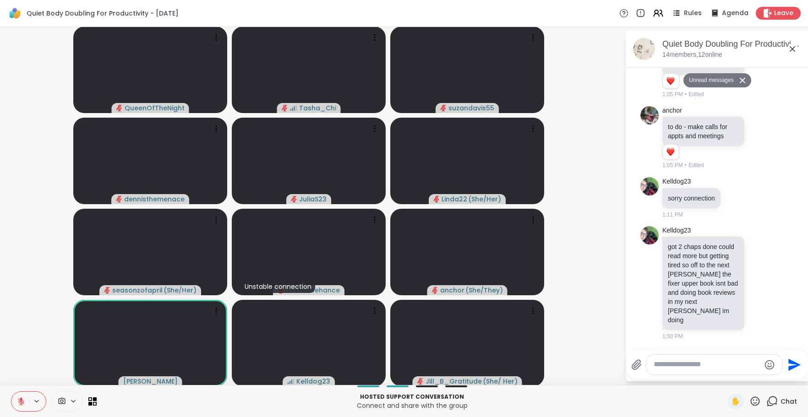
click at [40, 361] on video-player-container "QueenOfTheNight Tasha_Chi suzandavis55 dennisthemenace JuliaS23 Linda22 ( She/H…" at bounding box center [312, 206] width 614 height 351
click at [206, 385] on p "Connect and share with the group" at bounding box center [412, 405] width 620 height 9
click at [44, 342] on video-player-container "QueenOfTheNight Tasha_Chi suzandavis55 dennisthemenace JuliaS23 Linda22 ( She/H…" at bounding box center [312, 206] width 614 height 351
click at [54, 229] on video-player-container "QueenOfTheNight Tasha_Chi suzandavis55 dennisthemenace JuliaS23 Linda22 ( She/H…" at bounding box center [312, 206] width 614 height 351
click at [162, 385] on p "Connect and share with the group" at bounding box center [412, 405] width 620 height 9
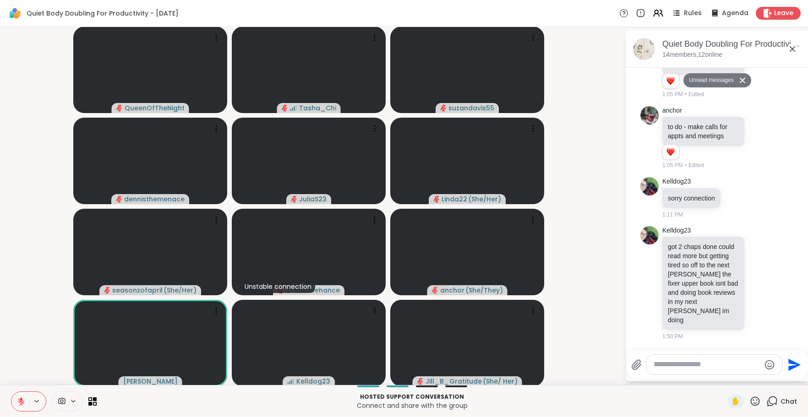
click at [168, 385] on p "Hosted support conversation" at bounding box center [412, 397] width 620 height 8
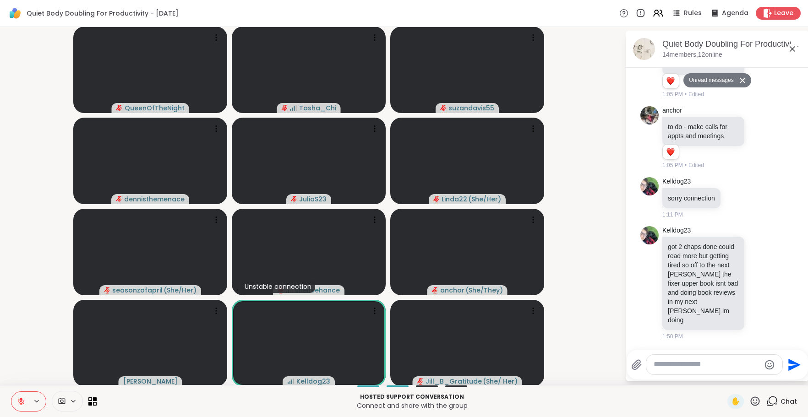
click at [48, 335] on video-player-container "QueenOfTheNight Tasha_Chi suzandavis55 dennisthemenace JuliaS23 Linda22 ( She/H…" at bounding box center [312, 206] width 614 height 351
click at [244, 385] on p "Hosted support conversation" at bounding box center [412, 397] width 620 height 8
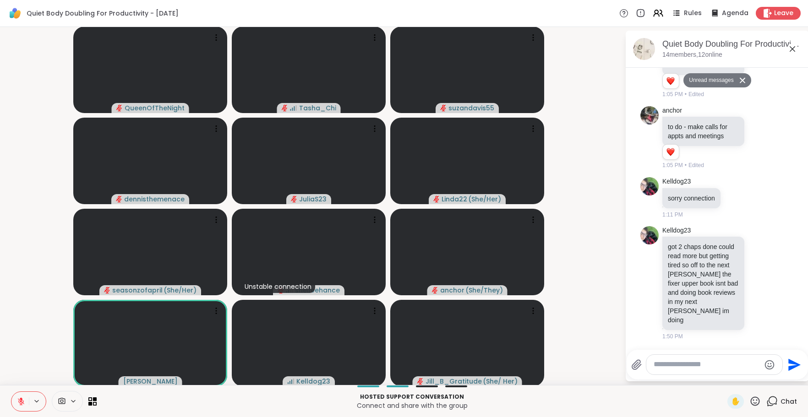
click at [38, 353] on video-player-container "QueenOfTheNight Tasha_Chi suzandavis55 dennisthemenace JuliaS23 Linda22 ( She/H…" at bounding box center [312, 206] width 614 height 351
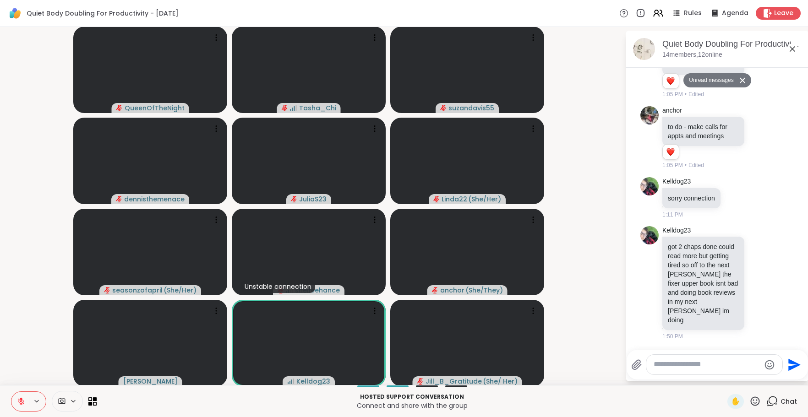
drag, startPoint x: 25, startPoint y: 362, endPoint x: 24, endPoint y: 375, distance: 13.3
click at [25, 362] on video-player-container "QueenOfTheNight Tasha_Chi suzandavis55 dennisthemenace JuliaS23 Linda22 ( She/H…" at bounding box center [312, 206] width 614 height 351
click at [26, 363] on video-player-container "QueenOfTheNight Tasha_Chi suzandavis55 dennisthemenace JuliaS23 Linda22 ( She/H…" at bounding box center [312, 206] width 614 height 351
click at [26, 367] on video-player-container "QueenOfTheNight Tasha_Chi suzandavis55 dennisthemenace JuliaS23 Linda22 ( She/H…" at bounding box center [312, 206] width 614 height 351
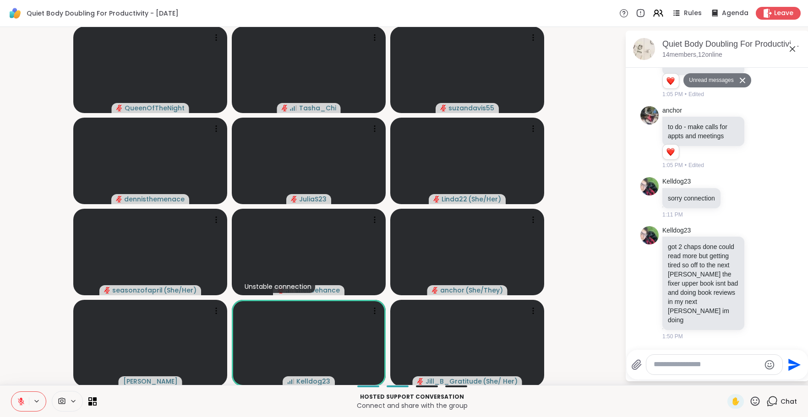
click at [38, 355] on video-player-container "QueenOfTheNight Tasha_Chi suzandavis55 dennisthemenace JuliaS23 Linda22 ( She/H…" at bounding box center [312, 206] width 614 height 351
click at [36, 371] on video-player-container "QueenOfTheNight Tasha_Chi suzandavis55 dennisthemenace JuliaS23 Linda22 ( She/H…" at bounding box center [312, 206] width 614 height 351
click at [16, 385] on button at bounding box center [19, 401] width 17 height 19
click at [40, 385] on button at bounding box center [37, 402] width 17 height 8
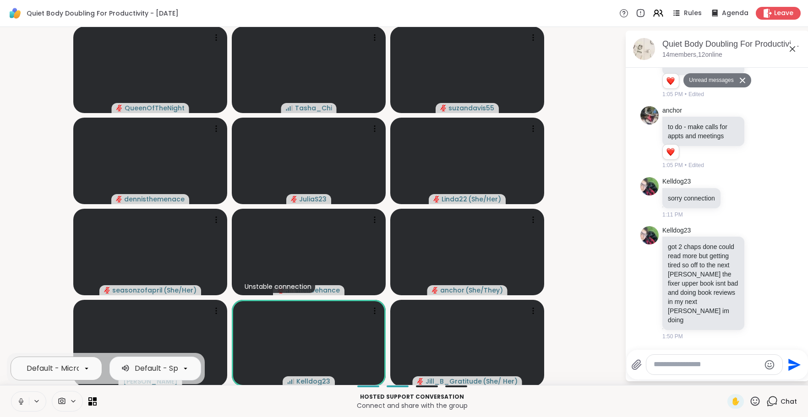
click at [44, 366] on div "Default - Microphone (USB Audio Device)" at bounding box center [101, 368] width 148 height 11
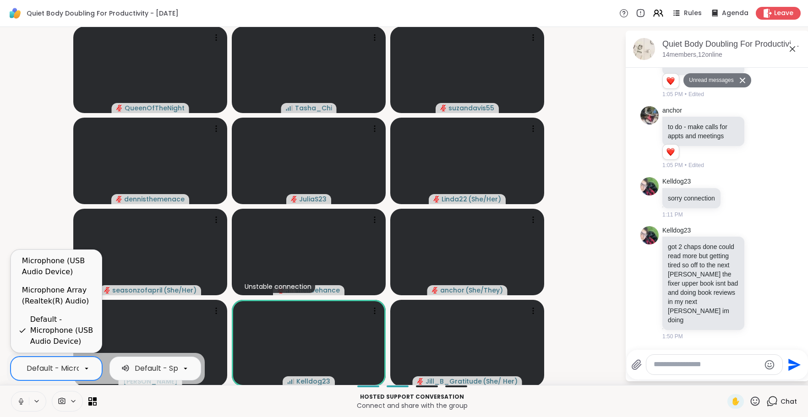
click at [62, 282] on div "Microphone Array (Realtek(R) Audio)" at bounding box center [56, 295] width 91 height 29
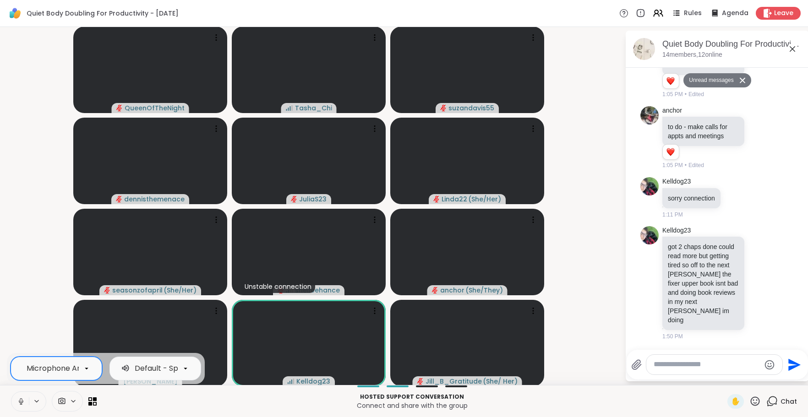
click at [18, 385] on icon at bounding box center [21, 402] width 8 height 8
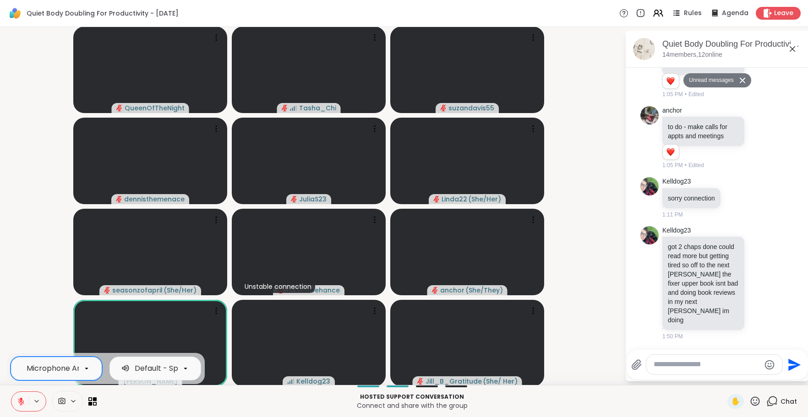
drag, startPoint x: 18, startPoint y: 402, endPoint x: 92, endPoint y: 413, distance: 74.2
click at [18, 385] on icon at bounding box center [21, 401] width 6 height 6
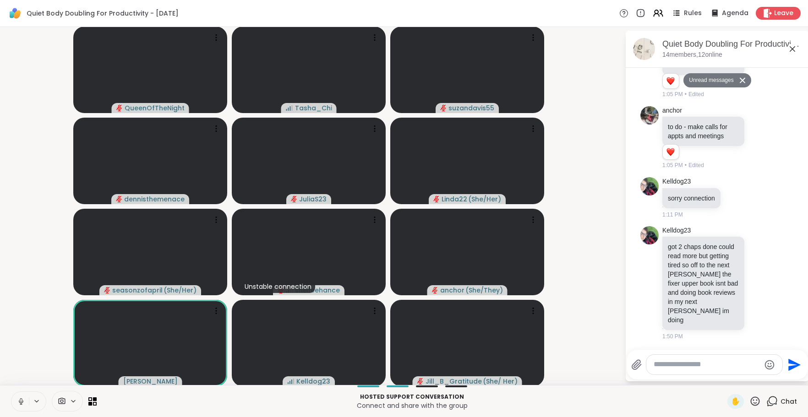
click at [174, 385] on p "Connect and share with the group" at bounding box center [412, 405] width 620 height 9
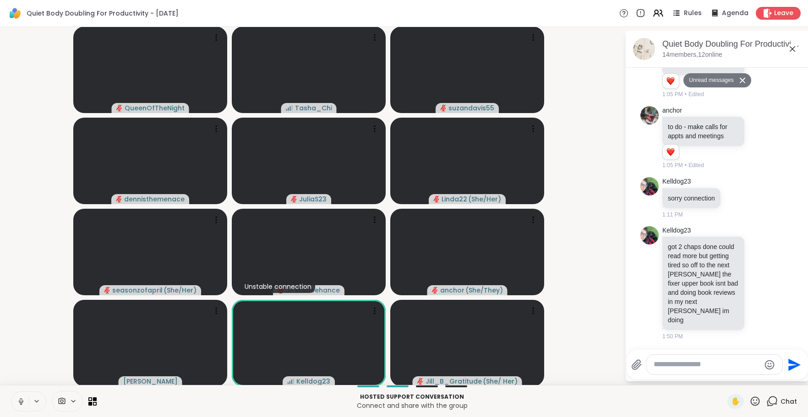
click at [43, 360] on video-player-container "QueenOfTheNight Tasha_Chi suzandavis55 dennisthemenace JuliaS23 Linda22 ( She/H…" at bounding box center [312, 206] width 614 height 351
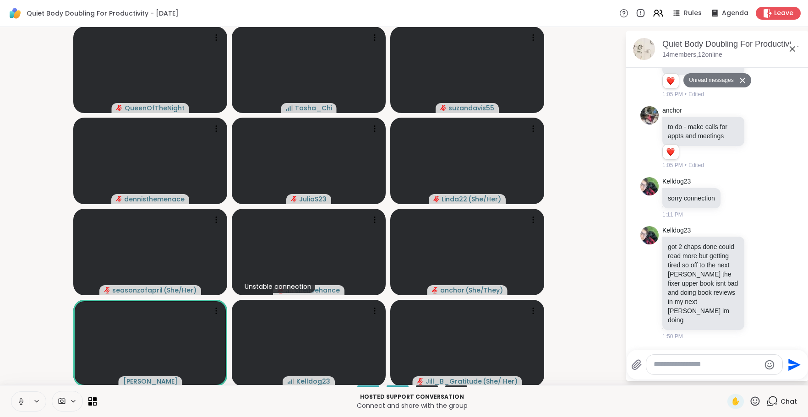
click at [20, 385] on icon at bounding box center [21, 400] width 2 height 4
click at [163, 385] on p "Hosted support conversation" at bounding box center [412, 397] width 620 height 8
click at [162, 385] on p "Hosted support conversation" at bounding box center [412, 397] width 620 height 8
click at [151, 385] on p "Connect and share with the group" at bounding box center [412, 405] width 620 height 9
click at [127, 385] on p "Connect and share with the group" at bounding box center [412, 405] width 620 height 9
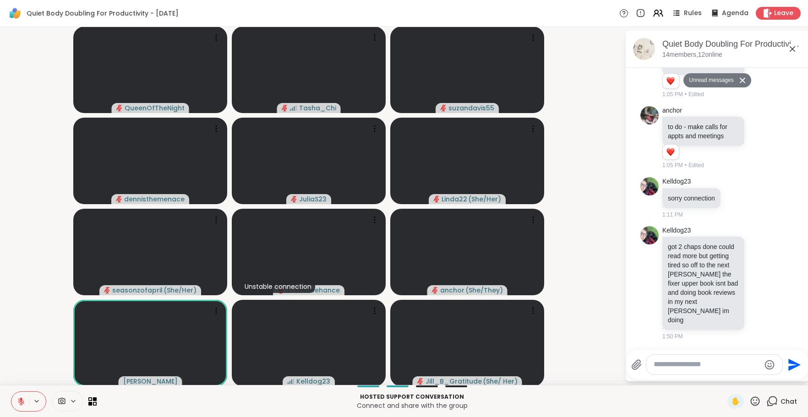
click at [167, 385] on p "Connect and share with the group" at bounding box center [412, 405] width 620 height 9
click at [176, 385] on p "Connect and share with the group" at bounding box center [412, 405] width 620 height 9
click at [179, 385] on p "Connect and share with the group" at bounding box center [412, 405] width 620 height 9
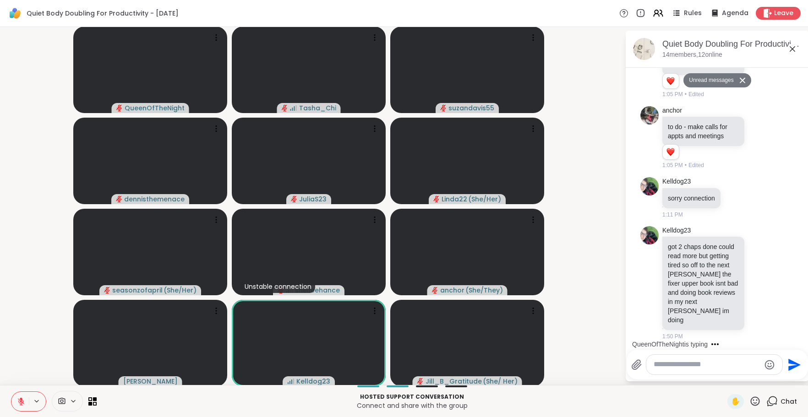
click at [753, 359] on div at bounding box center [714, 365] width 136 height 20
click at [713, 360] on textarea "Type your message" at bounding box center [707, 365] width 107 height 10
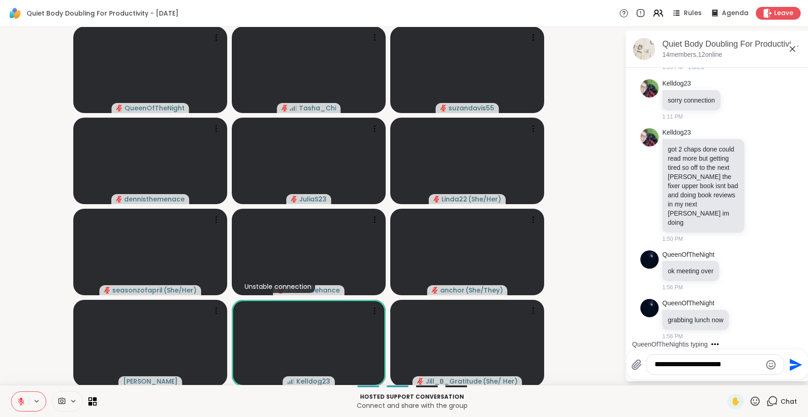
scroll to position [1828, 0]
type textarea "**********"
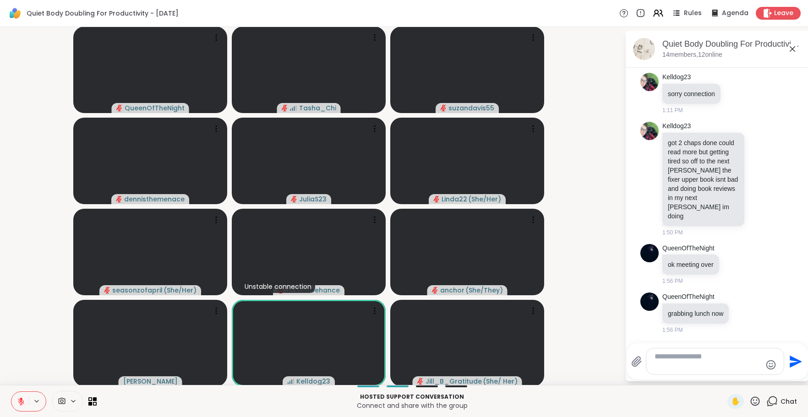
scroll to position [1886, 0]
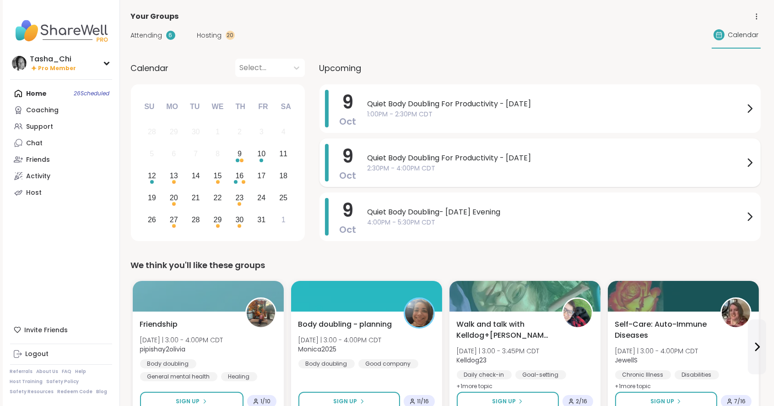
click at [431, 166] on span "2:30PM - 4:00PM CDT" at bounding box center [556, 169] width 377 height 10
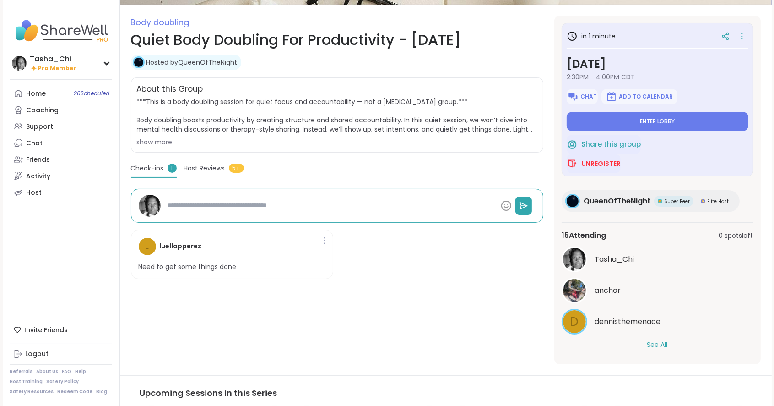
scroll to position [137, 0]
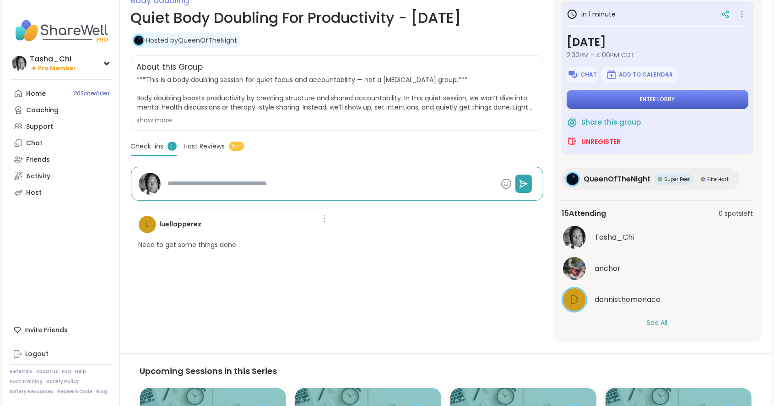
click at [679, 98] on button "Enter lobby" at bounding box center [658, 99] width 182 height 19
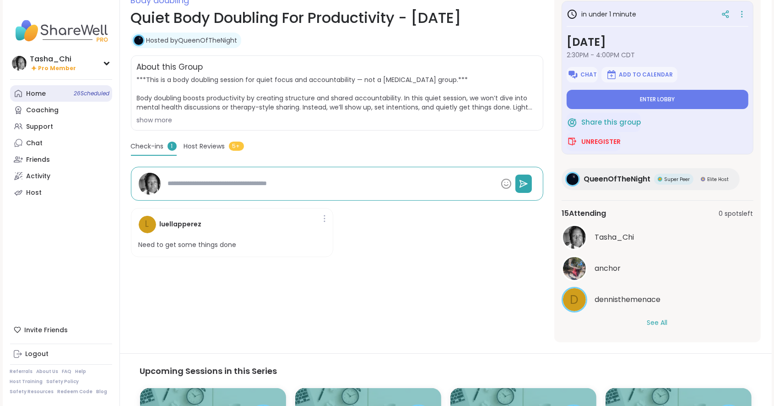
click at [58, 97] on link "Home 26 Scheduled" at bounding box center [61, 93] width 102 height 16
type textarea "*"
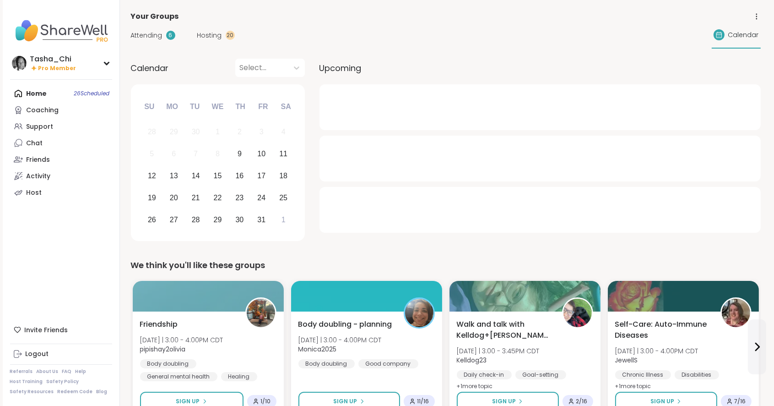
click at [223, 31] on div "Hosting 20" at bounding box center [216, 36] width 38 height 10
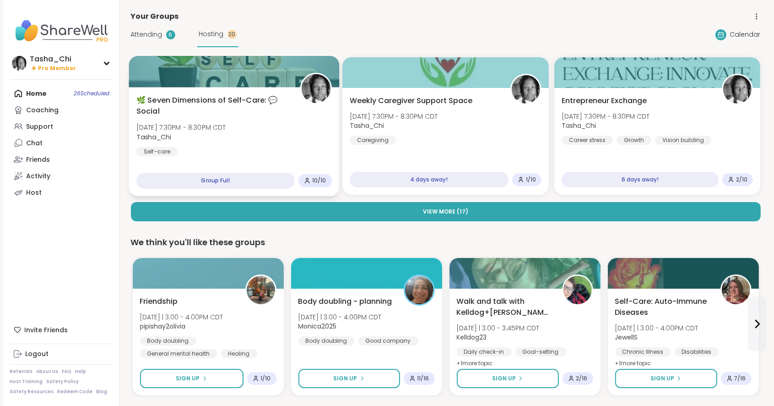
click at [269, 134] on div "🌿 Seven Dimensions of Self-Care: 💬Social [DATE] 7:30PM - 8:30PM CDT Tasha_Chi S…" at bounding box center [234, 126] width 196 height 62
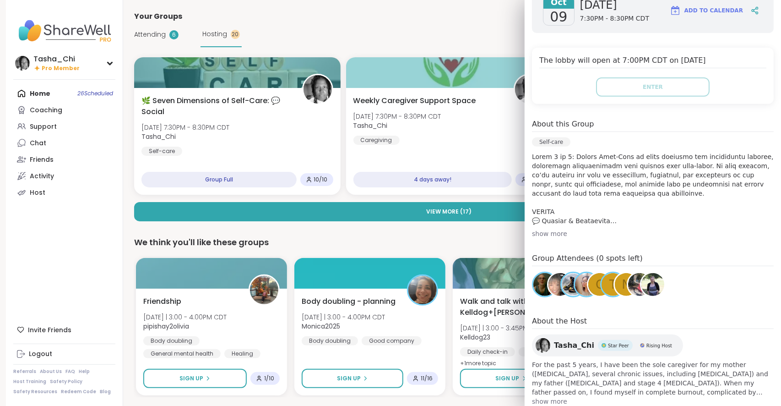
scroll to position [183, 0]
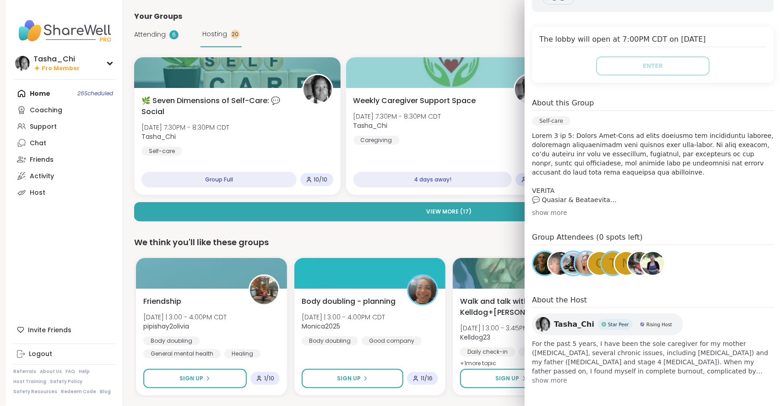
click at [539, 211] on div "show more" at bounding box center [653, 212] width 242 height 9
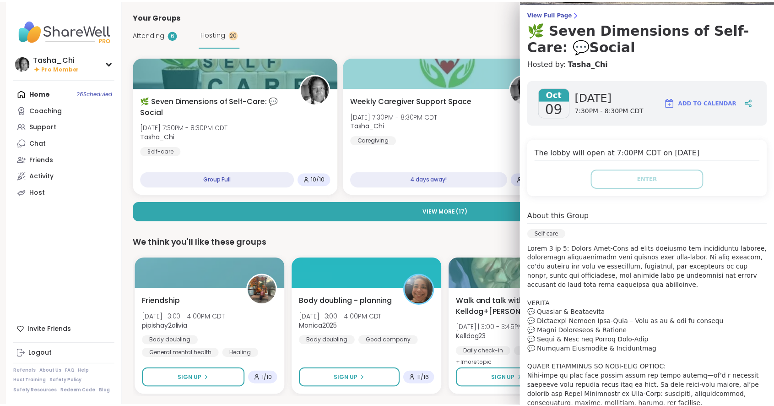
scroll to position [0, 0]
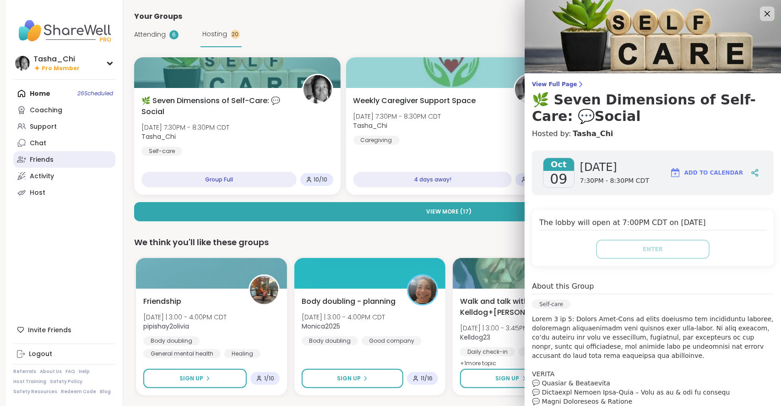
click at [55, 158] on link "Friends" at bounding box center [64, 159] width 102 height 16
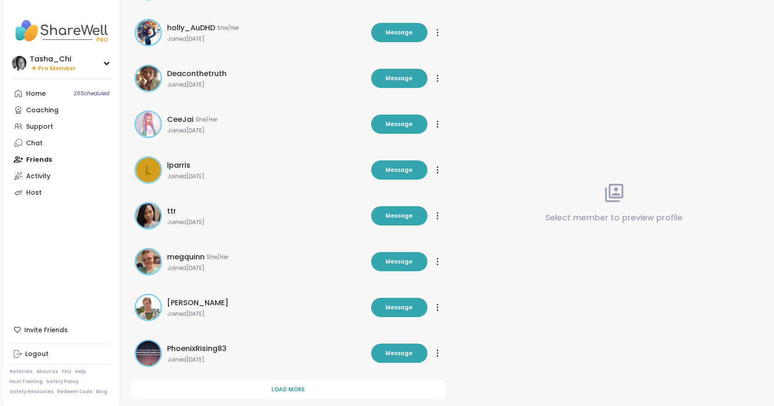
scroll to position [183, 0]
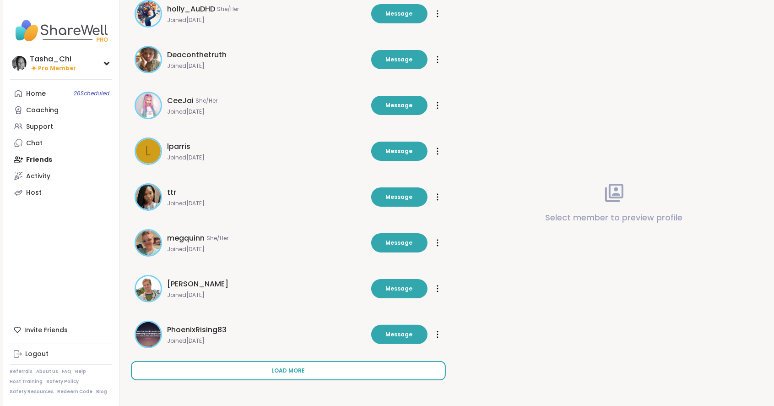
click at [288, 366] on span "Load more" at bounding box center [288, 370] width 33 height 8
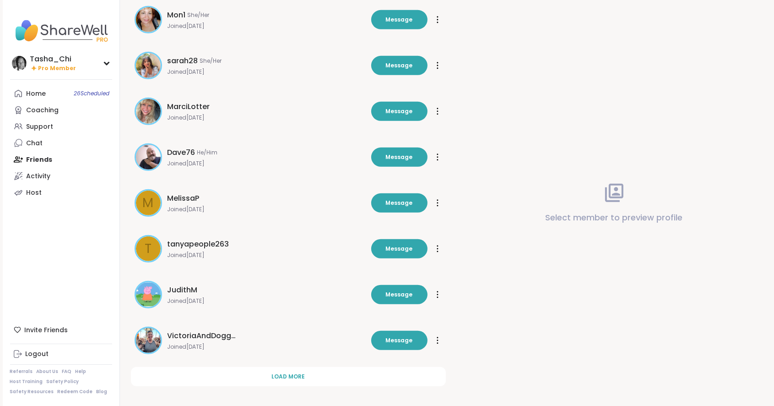
scroll to position [641, 0]
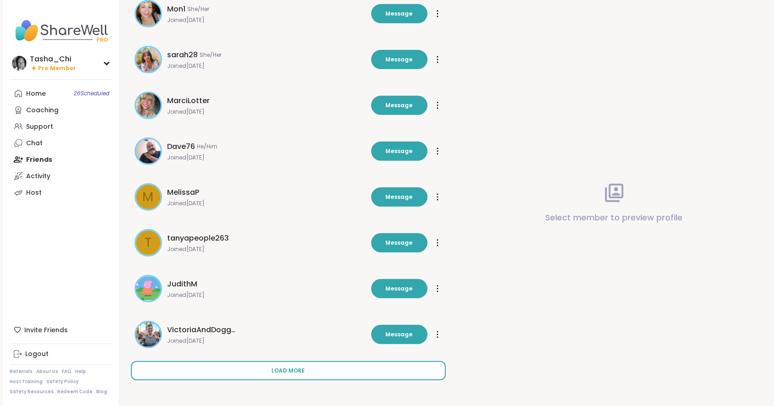
click at [278, 368] on span "Load more" at bounding box center [288, 370] width 33 height 8
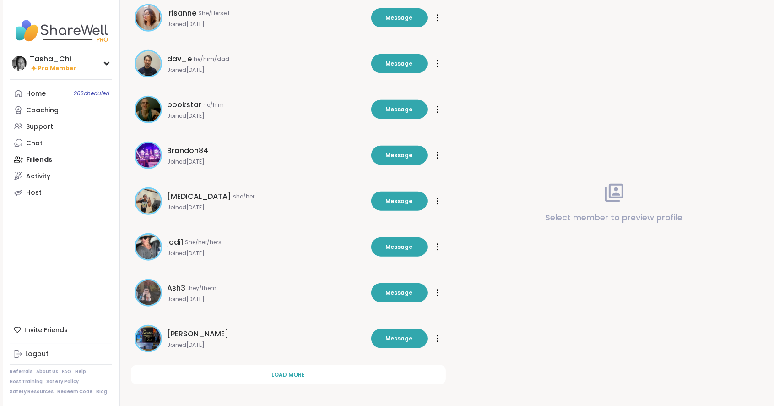
scroll to position [1099, 0]
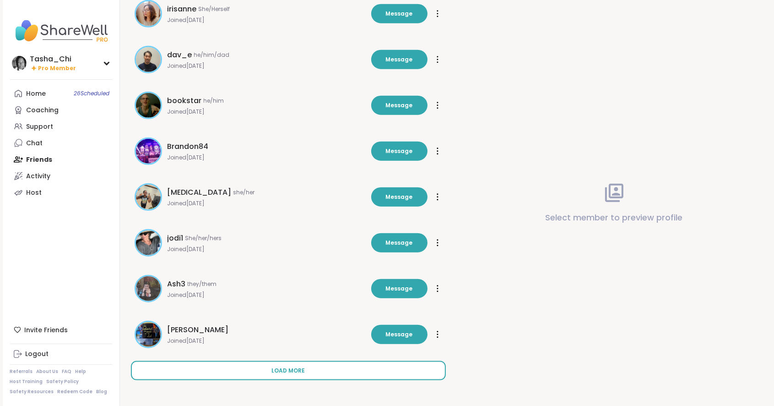
click at [277, 370] on span "Load more" at bounding box center [288, 370] width 33 height 8
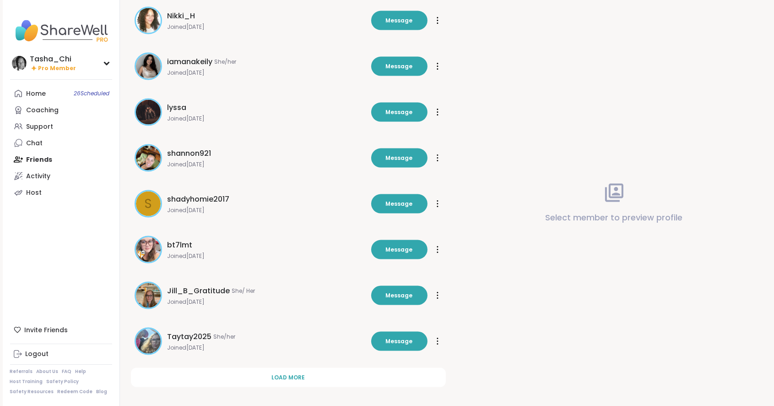
scroll to position [1557, 0]
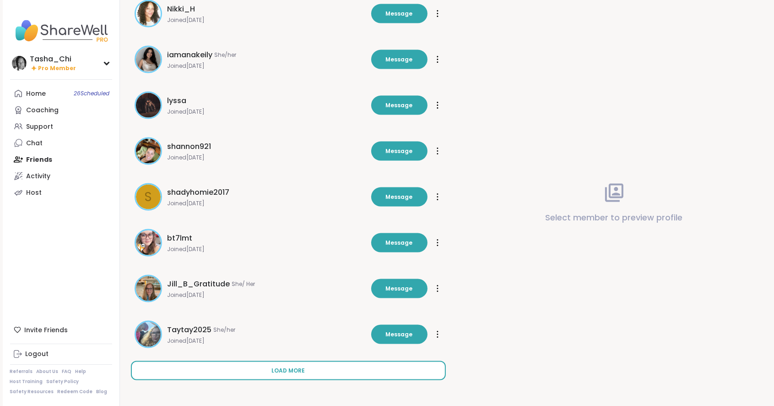
click at [287, 372] on span "Load more" at bounding box center [288, 370] width 33 height 8
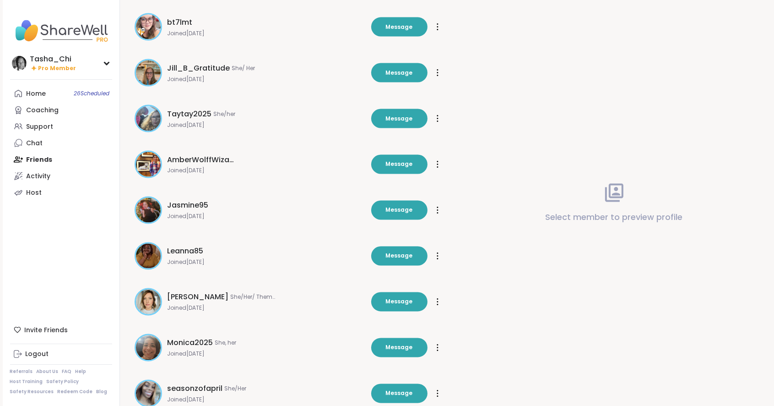
scroll to position [1786, 0]
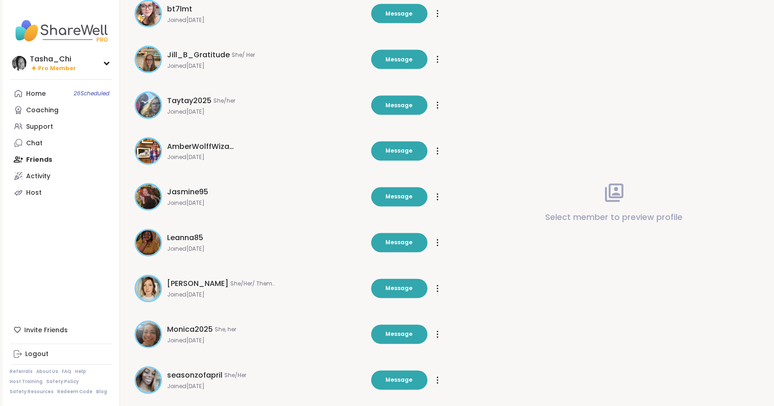
click at [211, 284] on span "[PERSON_NAME]" at bounding box center [198, 283] width 61 height 11
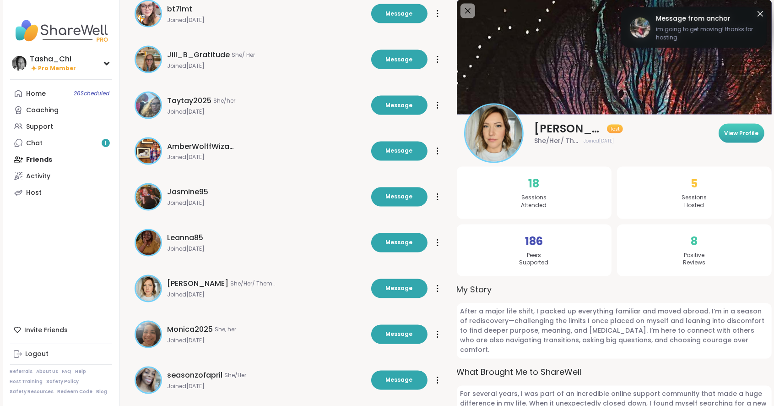
click at [735, 127] on button "View Profile" at bounding box center [742, 133] width 46 height 19
